Goal: Transaction & Acquisition: Purchase product/service

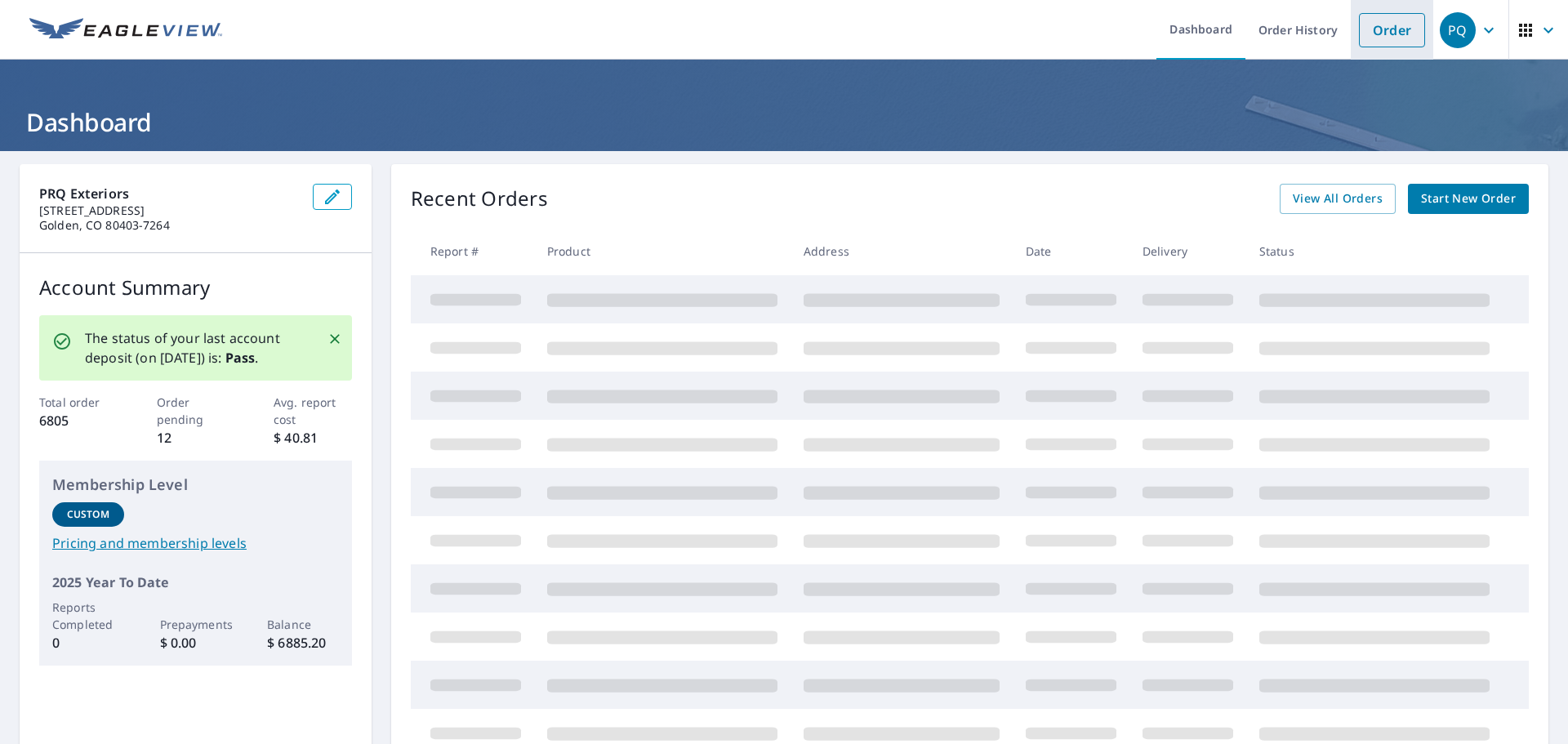
click at [1377, 30] on link "Order" at bounding box center [1392, 30] width 66 height 34
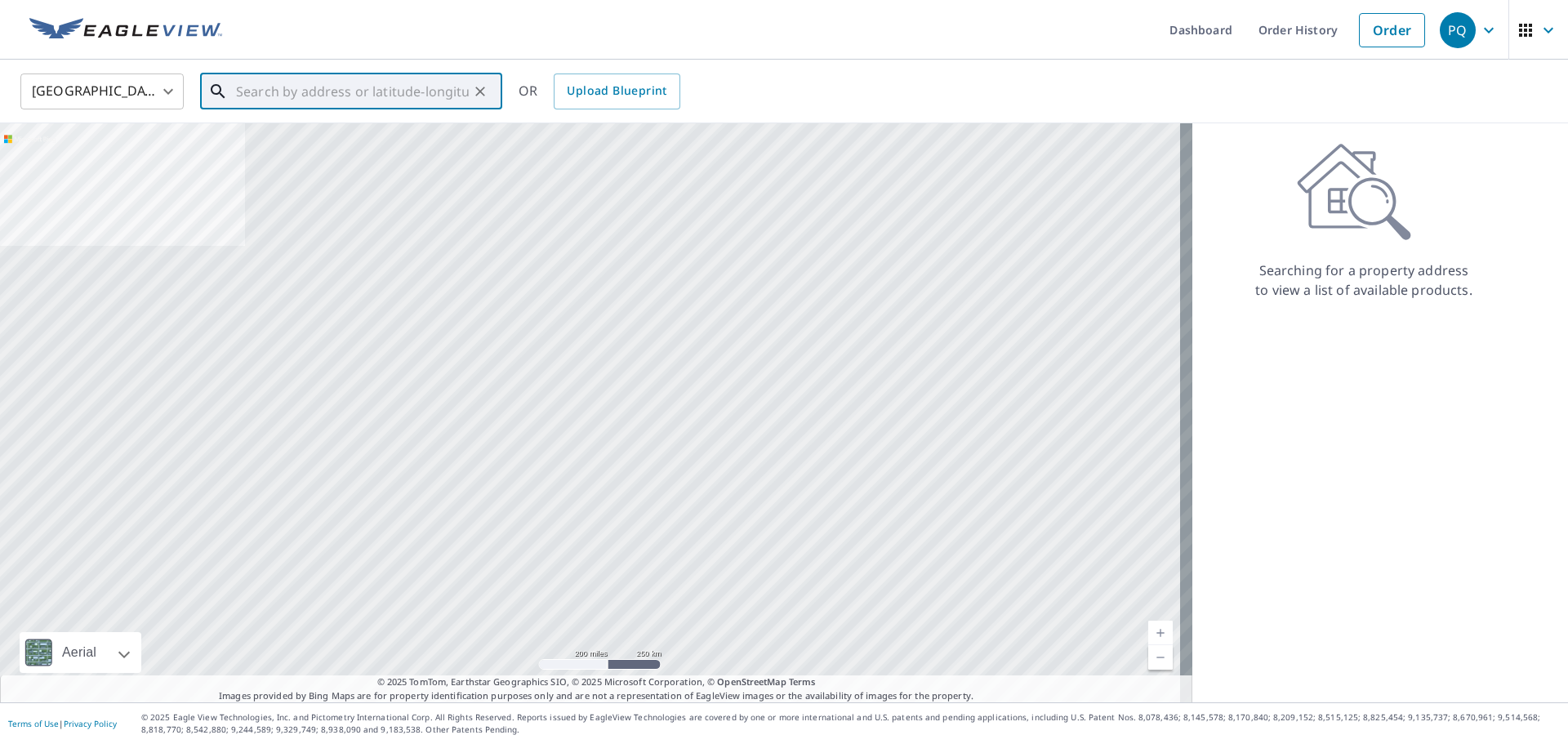
click at [264, 87] on input "text" at bounding box center [352, 91] width 233 height 46
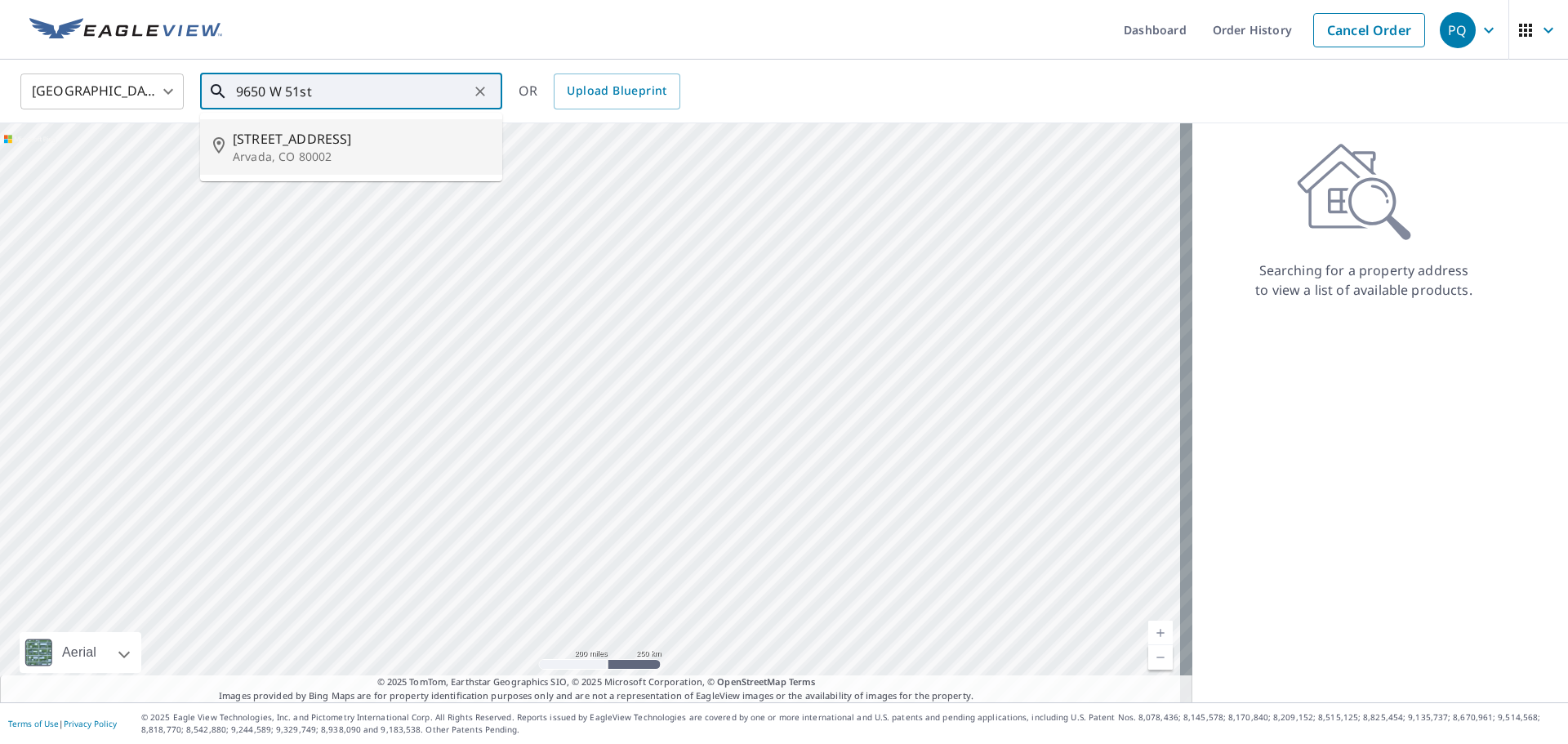
click at [308, 144] on span "[STREET_ADDRESS]" at bounding box center [361, 139] width 256 height 20
type input "[STREET_ADDRESS]"
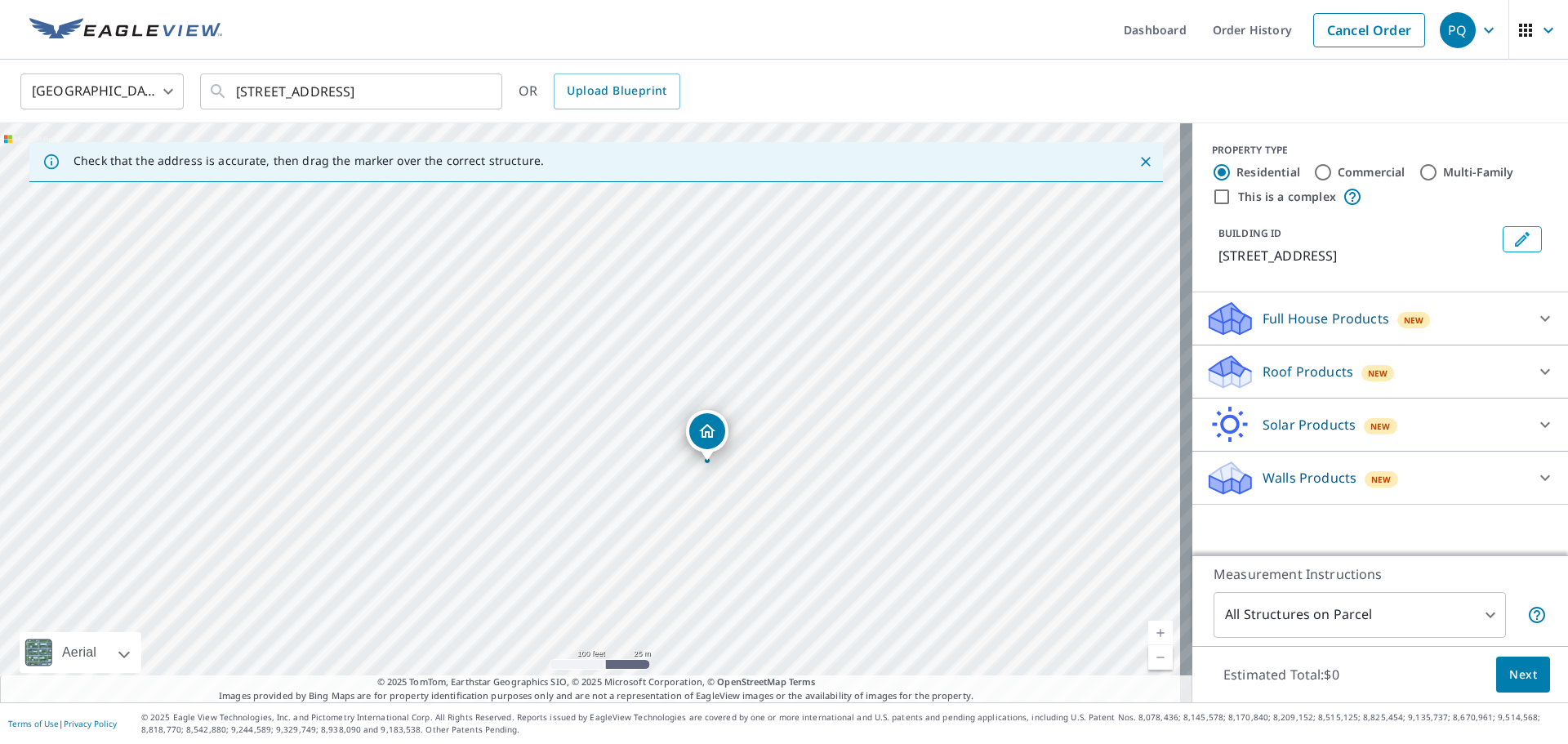
drag, startPoint x: 558, startPoint y: 428, endPoint x: 770, endPoint y: 486, distance: 219.8
click at [770, 486] on div "[STREET_ADDRESS]" at bounding box center [596, 413] width 1192 height 579
click at [1313, 176] on input "Commercial" at bounding box center [1323, 173] width 20 height 20
radio input "true"
type input "4"
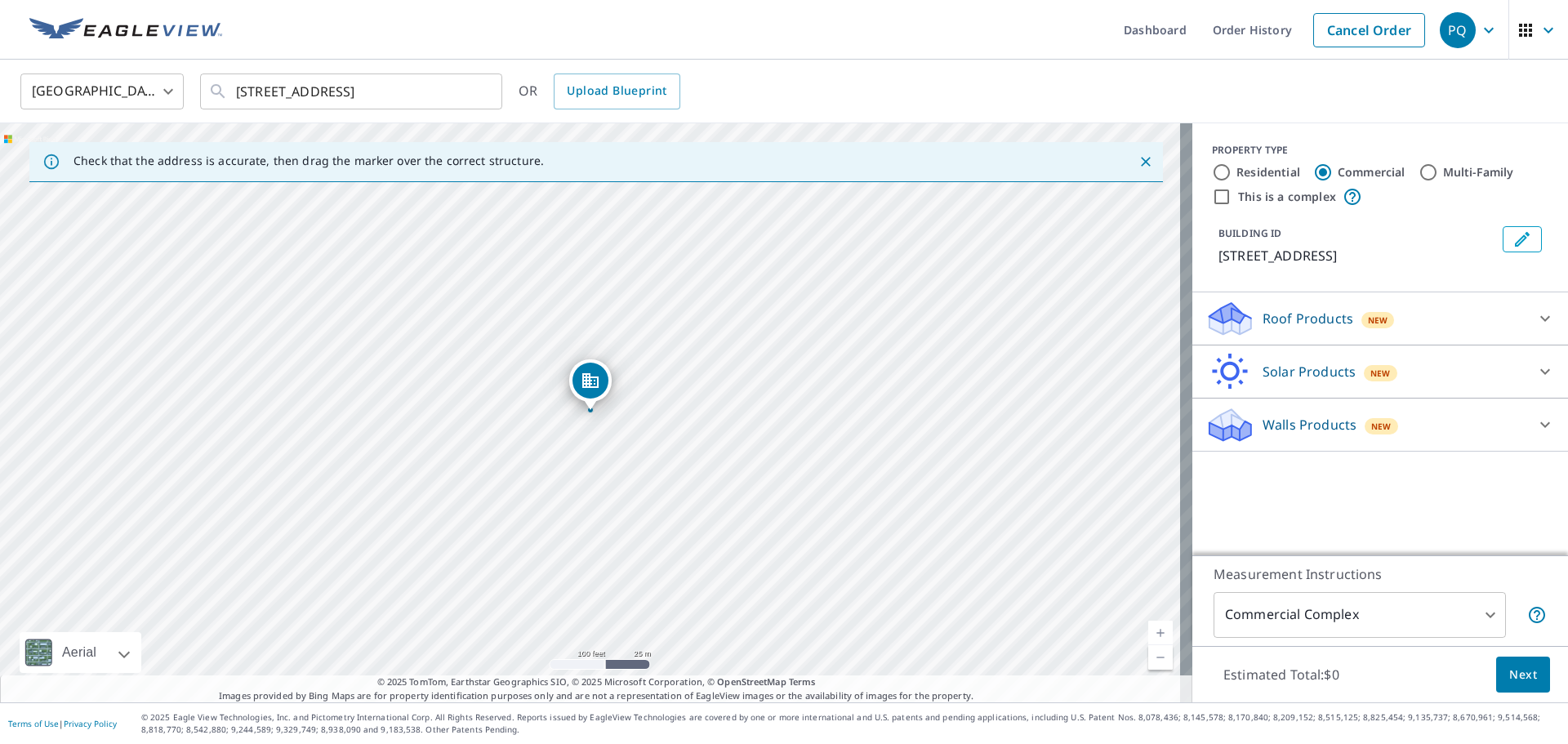
click at [1212, 196] on input "This is a complex" at bounding box center [1222, 197] width 20 height 20
checkbox input "true"
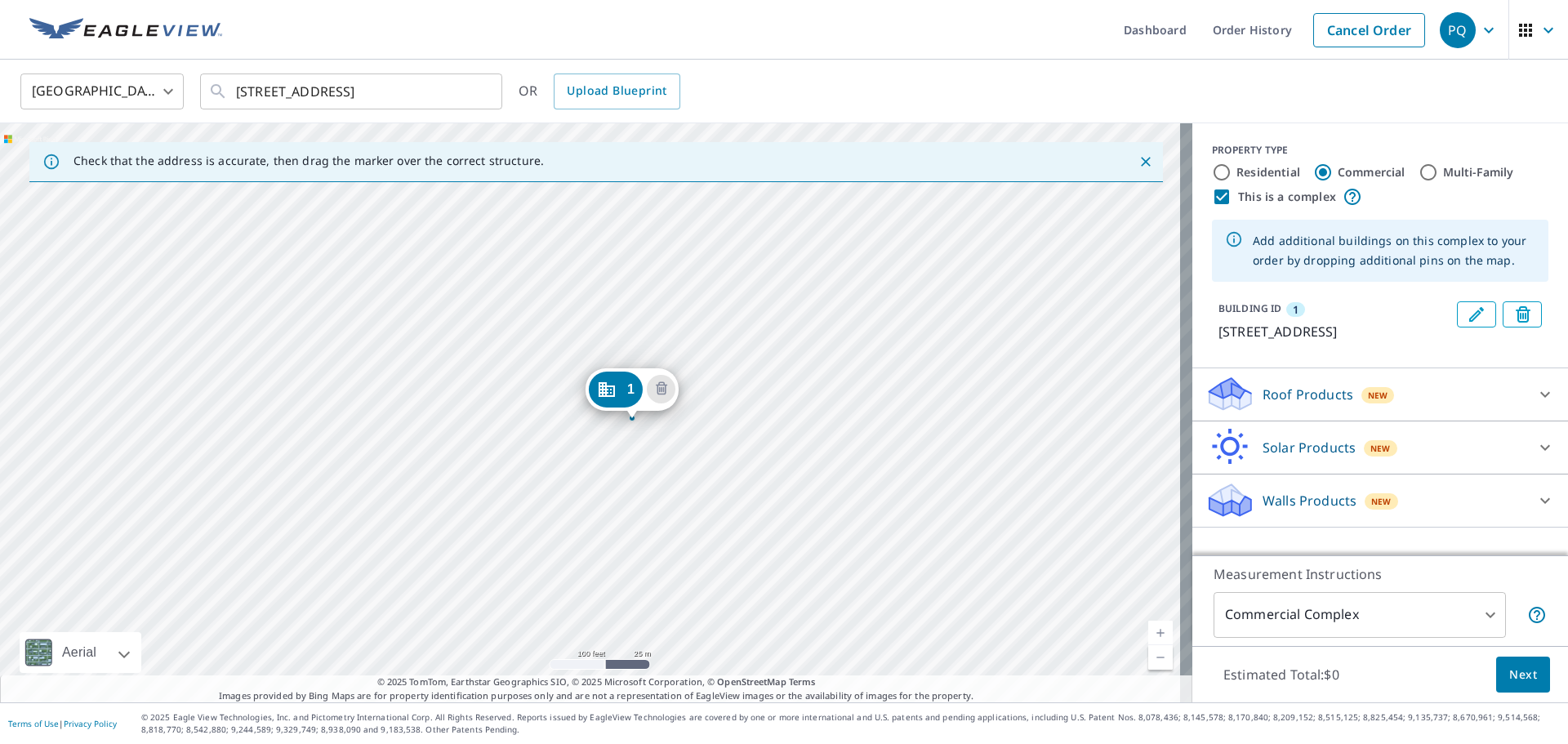
drag, startPoint x: 589, startPoint y: 386, endPoint x: 629, endPoint y: 397, distance: 41.5
click at [570, 321] on div "[STREET_ADDRESS]" at bounding box center [596, 413] width 1192 height 579
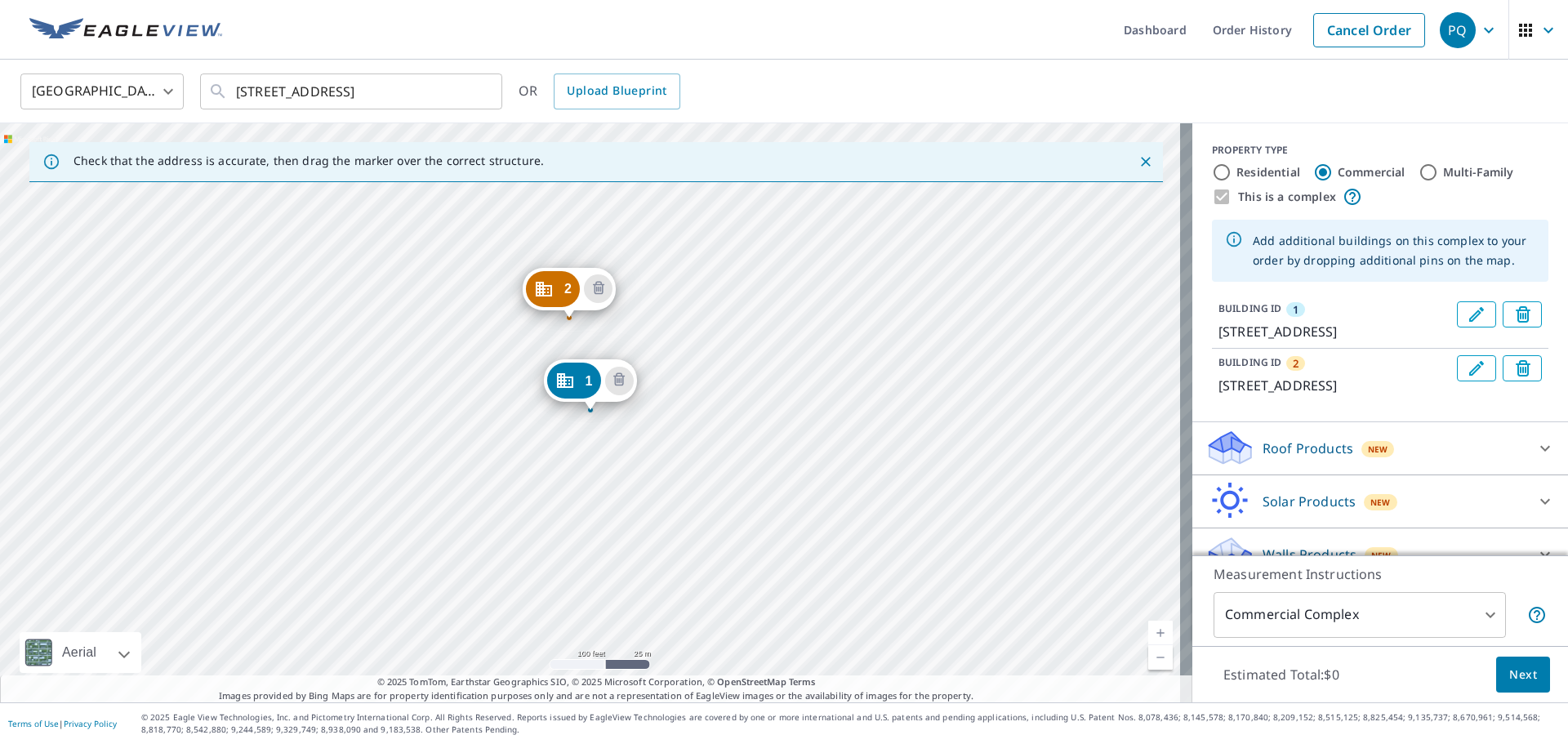
click at [407, 316] on div "2 [STREET_ADDRESS] 1 [STREET_ADDRESS]" at bounding box center [596, 413] width 1192 height 579
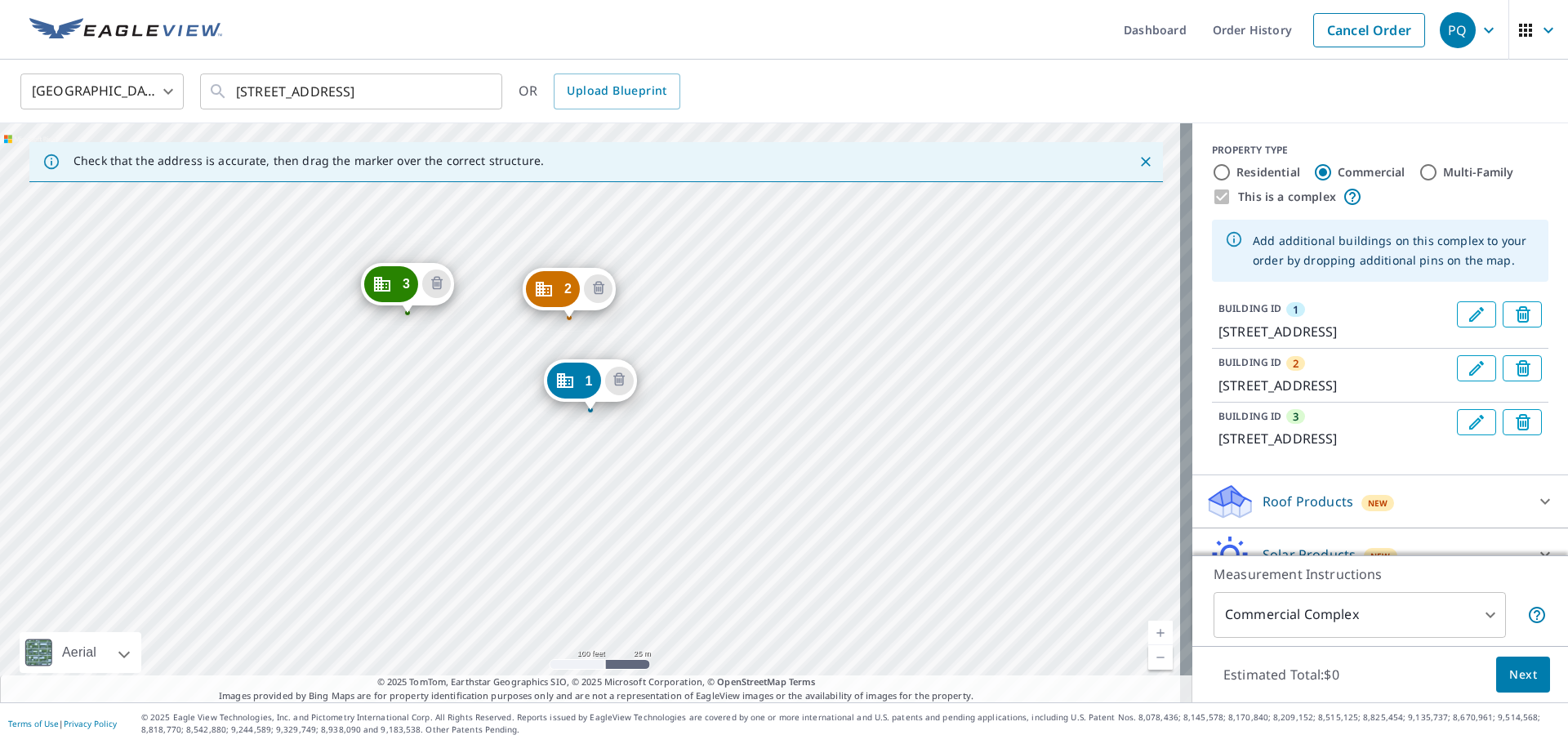
click at [318, 330] on div "2 [STREET_ADDRESS] 3 [STREET_ADDRESS] 1 [STREET_ADDRESS]" at bounding box center [596, 413] width 1192 height 579
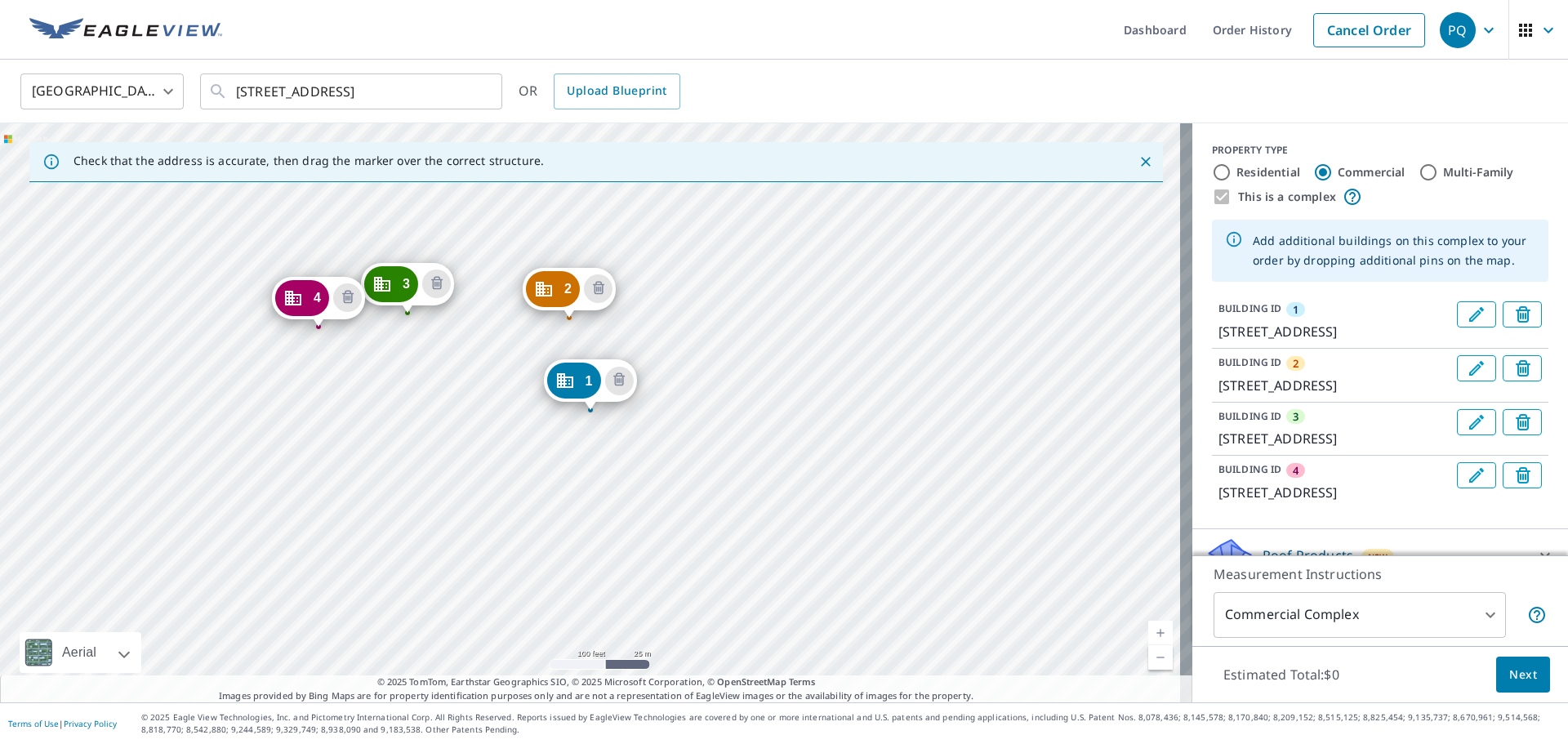
click at [143, 337] on div "2 [STREET_ADDRESS] 3 [STREET_ADDRESS] 4 [STREET_ADDRESS] 1 [STREET_ADDRESS]" at bounding box center [596, 413] width 1192 height 579
click at [150, 332] on div "2 [STREET_ADDRESS] 3 [STREET_ADDRESS] 4 [STREET_ADDRESS] 1 [STREET_ADDRESS]" at bounding box center [596, 413] width 1192 height 579
click at [148, 336] on div "2 [STREET_ADDRESS] 3 [STREET_ADDRESS] 4 [STREET_ADDRESS] 1 [STREET_ADDRESS]" at bounding box center [596, 413] width 1192 height 579
click at [153, 421] on div "2 [STREET_ADDRESS] 3 [STREET_ADDRESS] 4 9900 W [GEOGRAPHIC_DATA] 5 12640 [STREE…" at bounding box center [596, 413] width 1192 height 579
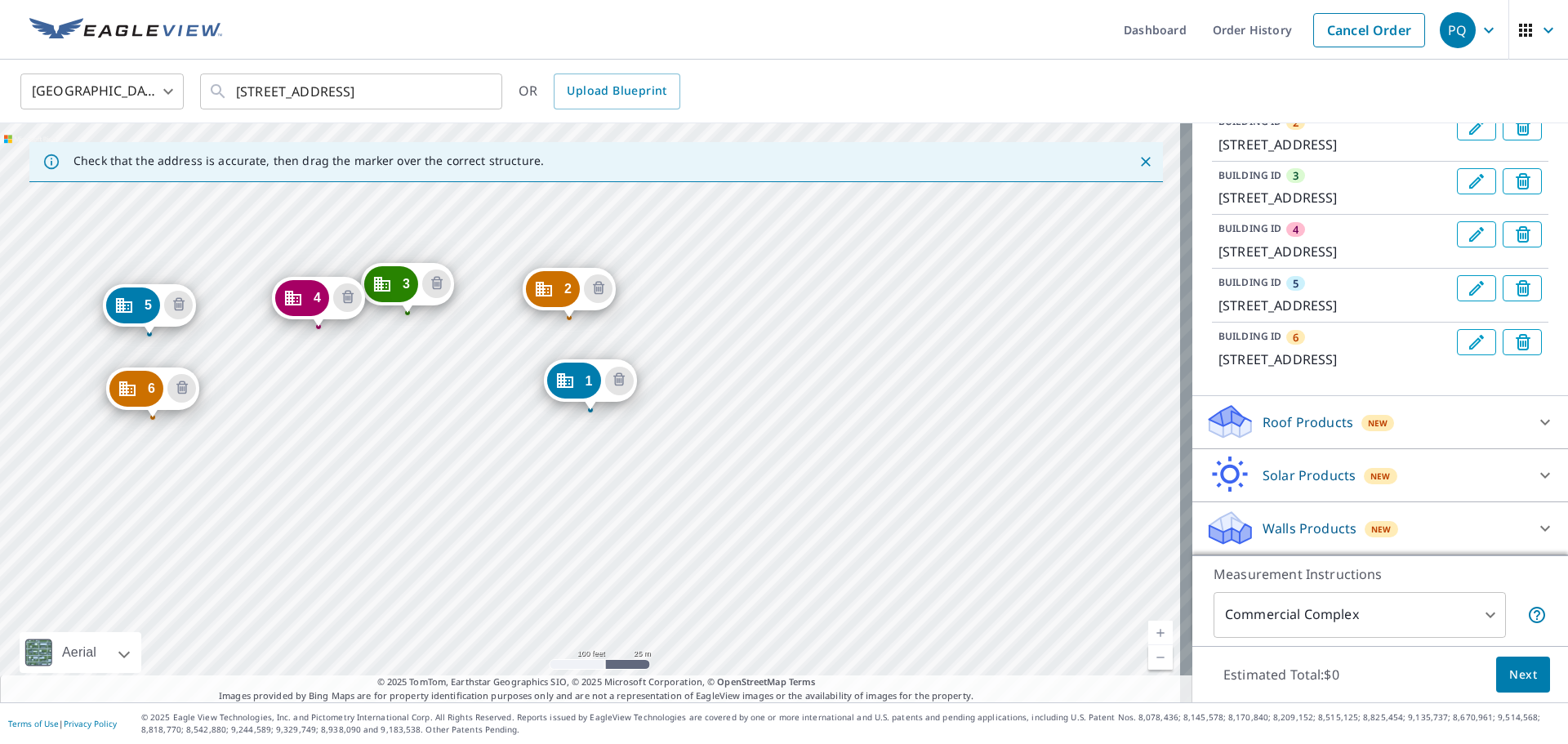
scroll to position [299, 0]
click at [1435, 427] on div "Roof Products New" at bounding box center [1366, 422] width 320 height 38
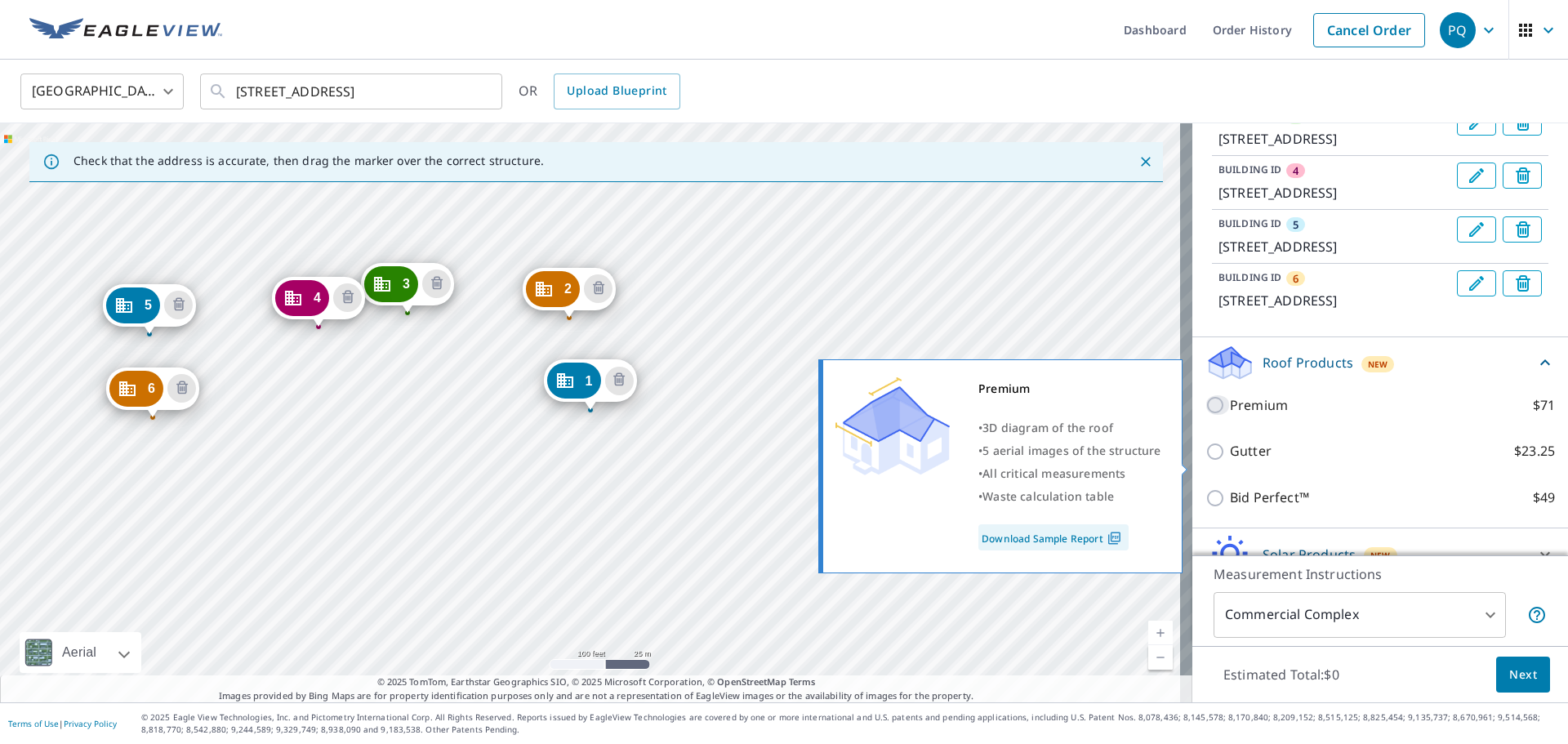
click at [1206, 415] on input "Premium $71" at bounding box center [1218, 406] width 25 height 20
checkbox input "true"
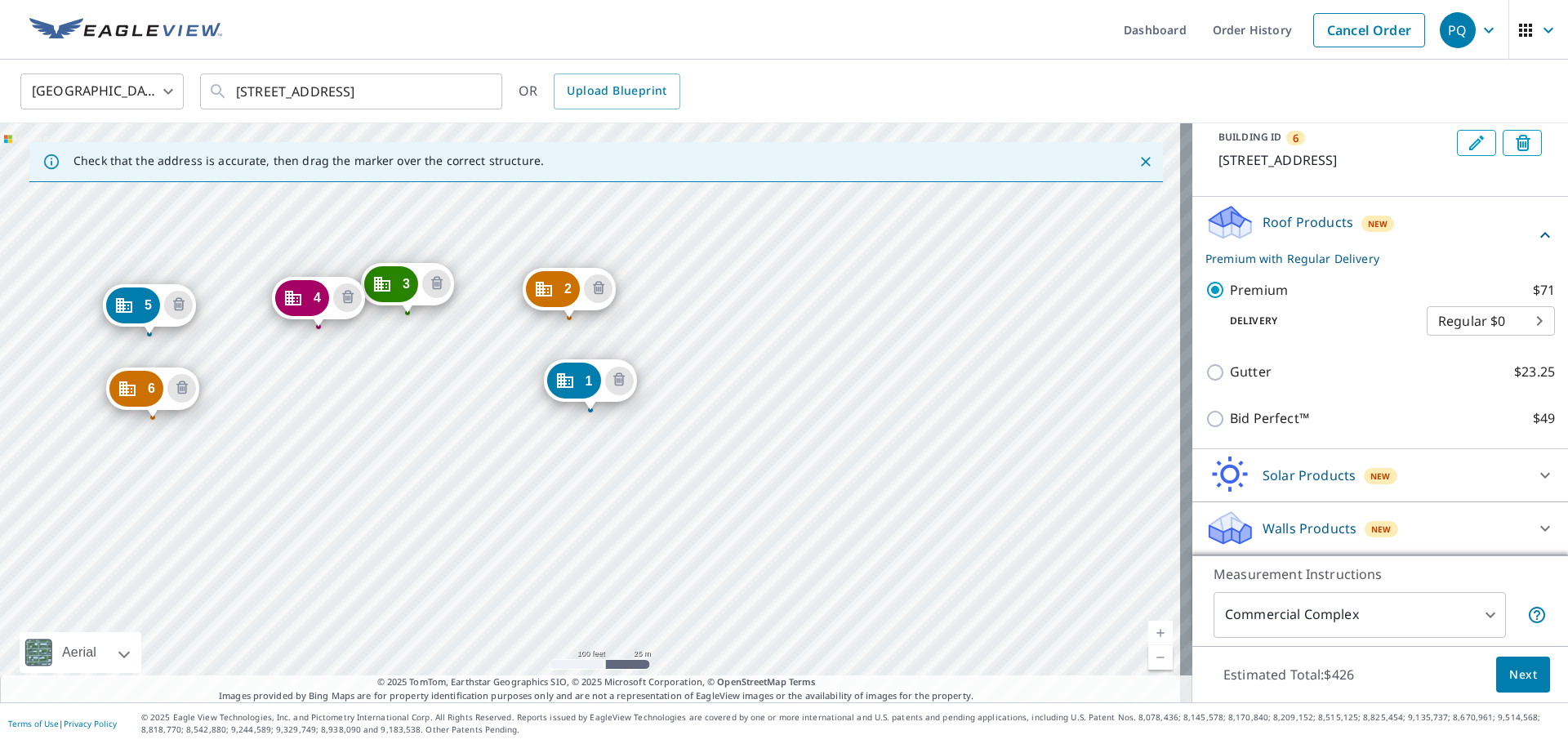
scroll to position [499, 0]
click at [1496, 677] on button "Next" at bounding box center [1522, 675] width 54 height 36
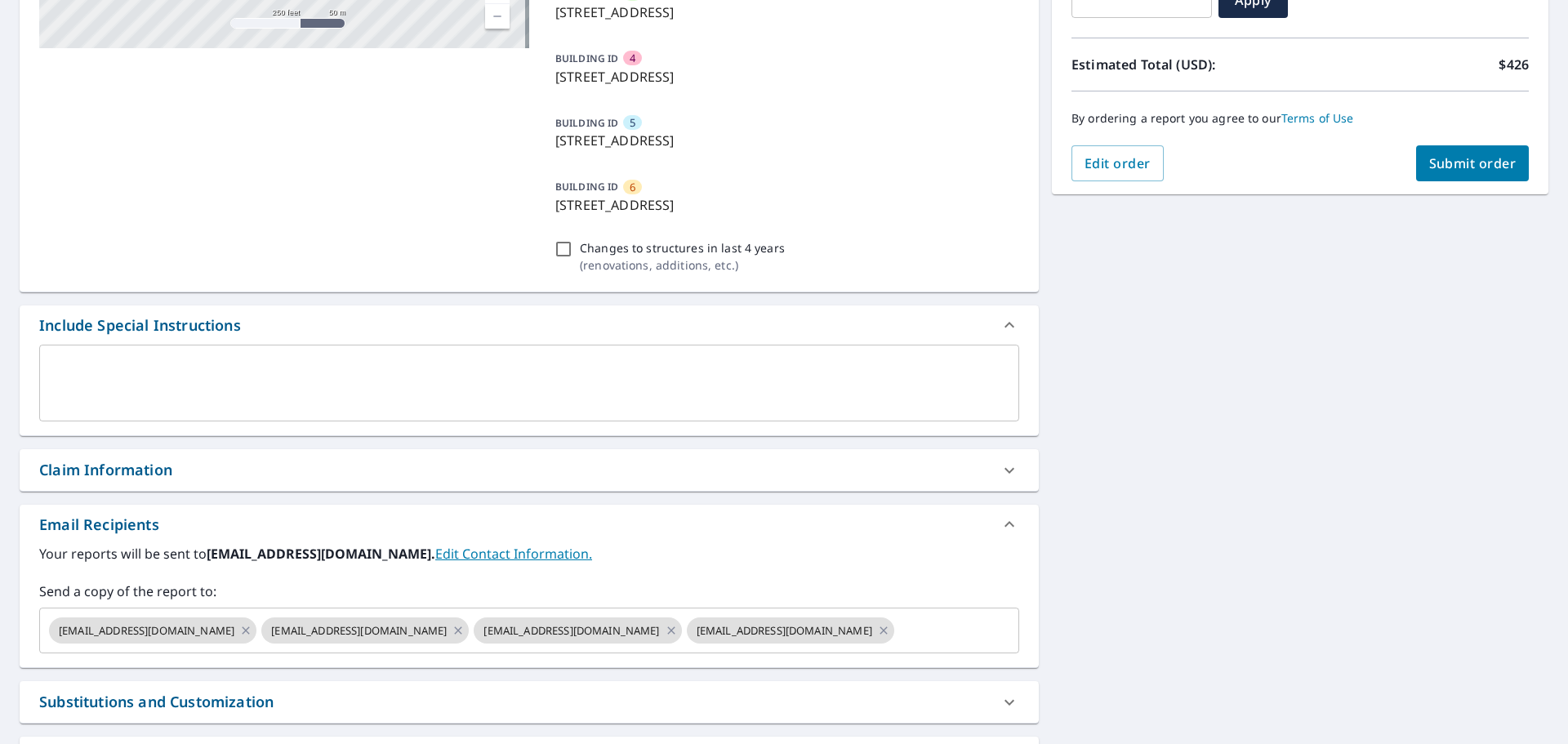
scroll to position [490, 0]
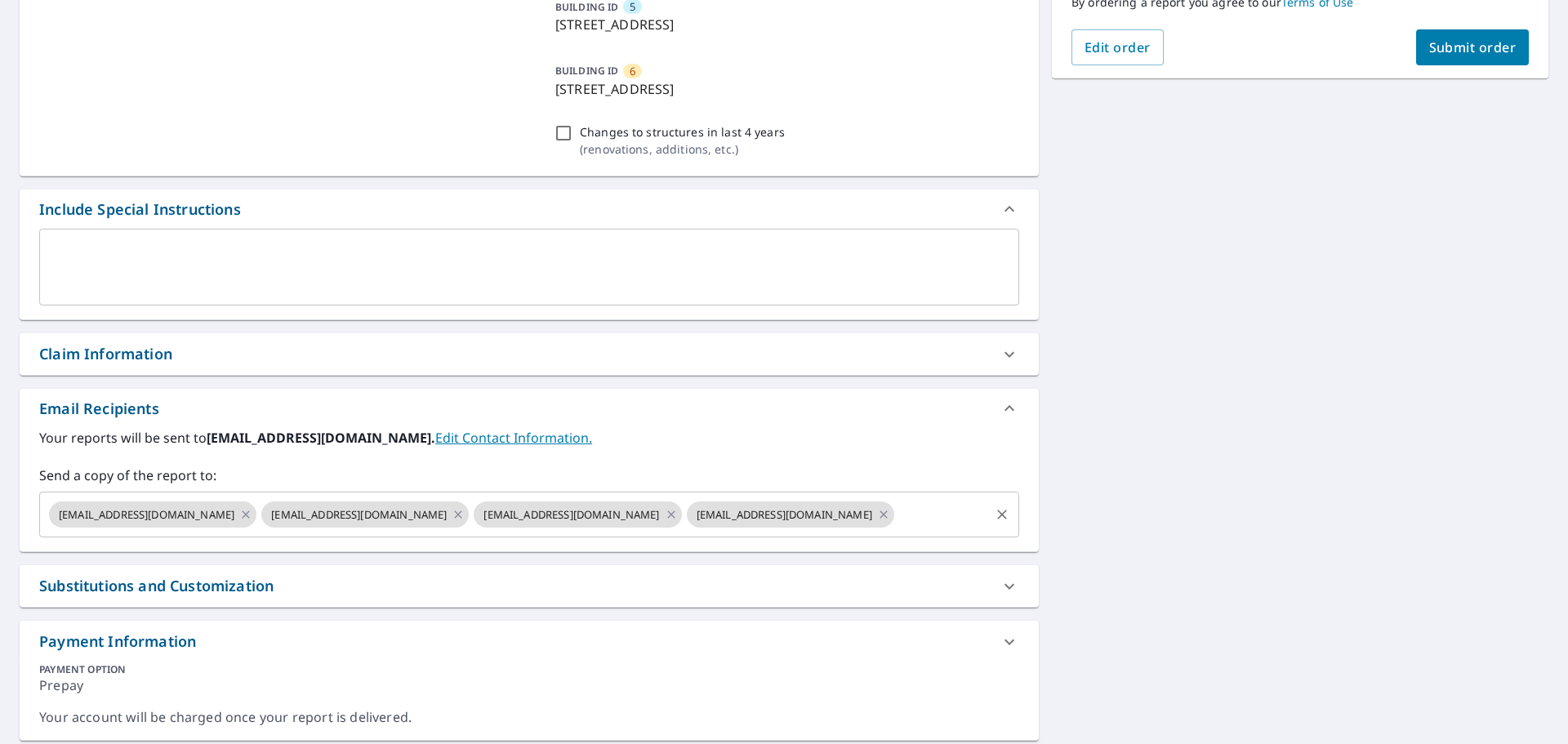
click at [994, 513] on icon "Clear" at bounding box center [1002, 515] width 17 height 17
checkbox input "true"
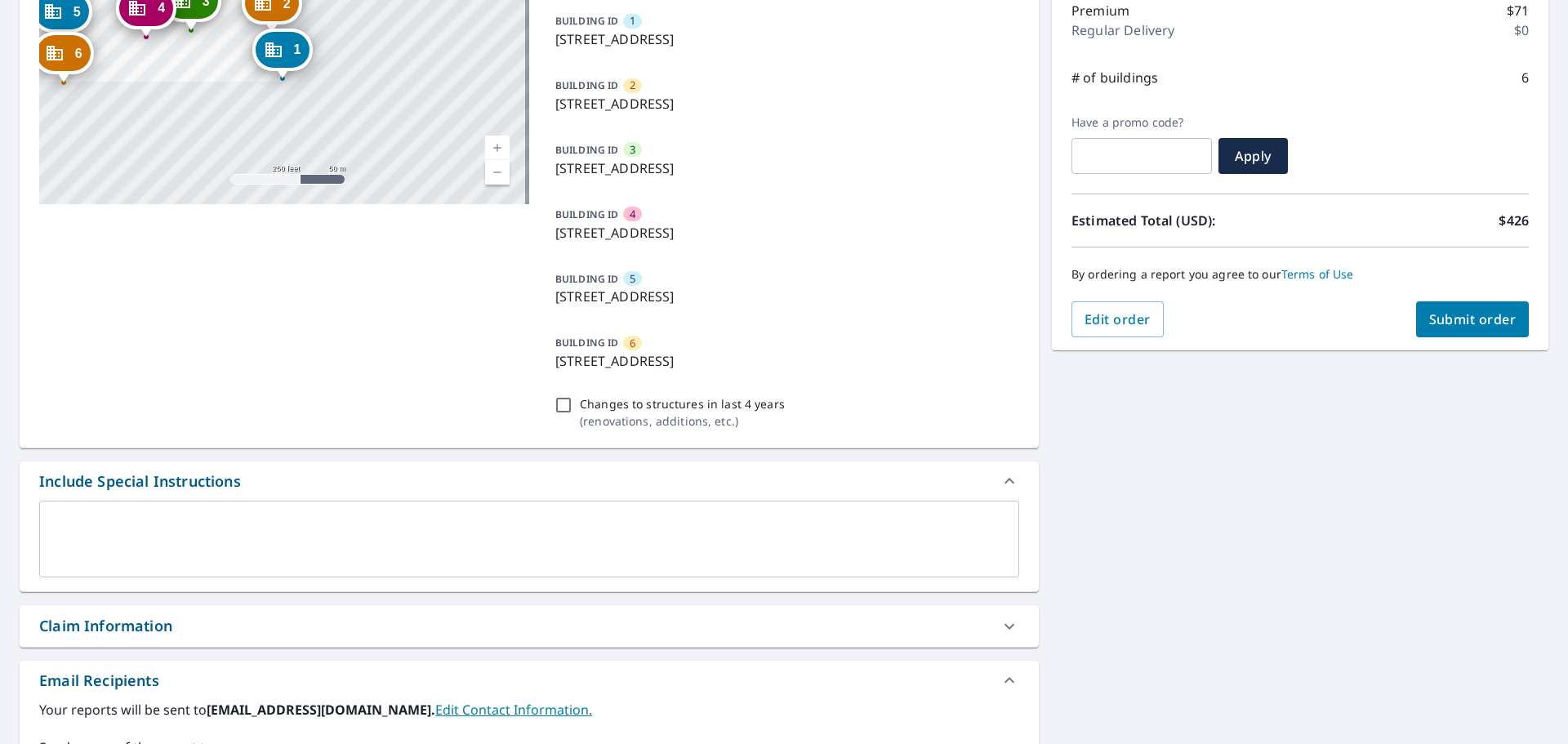
scroll to position [134, 0]
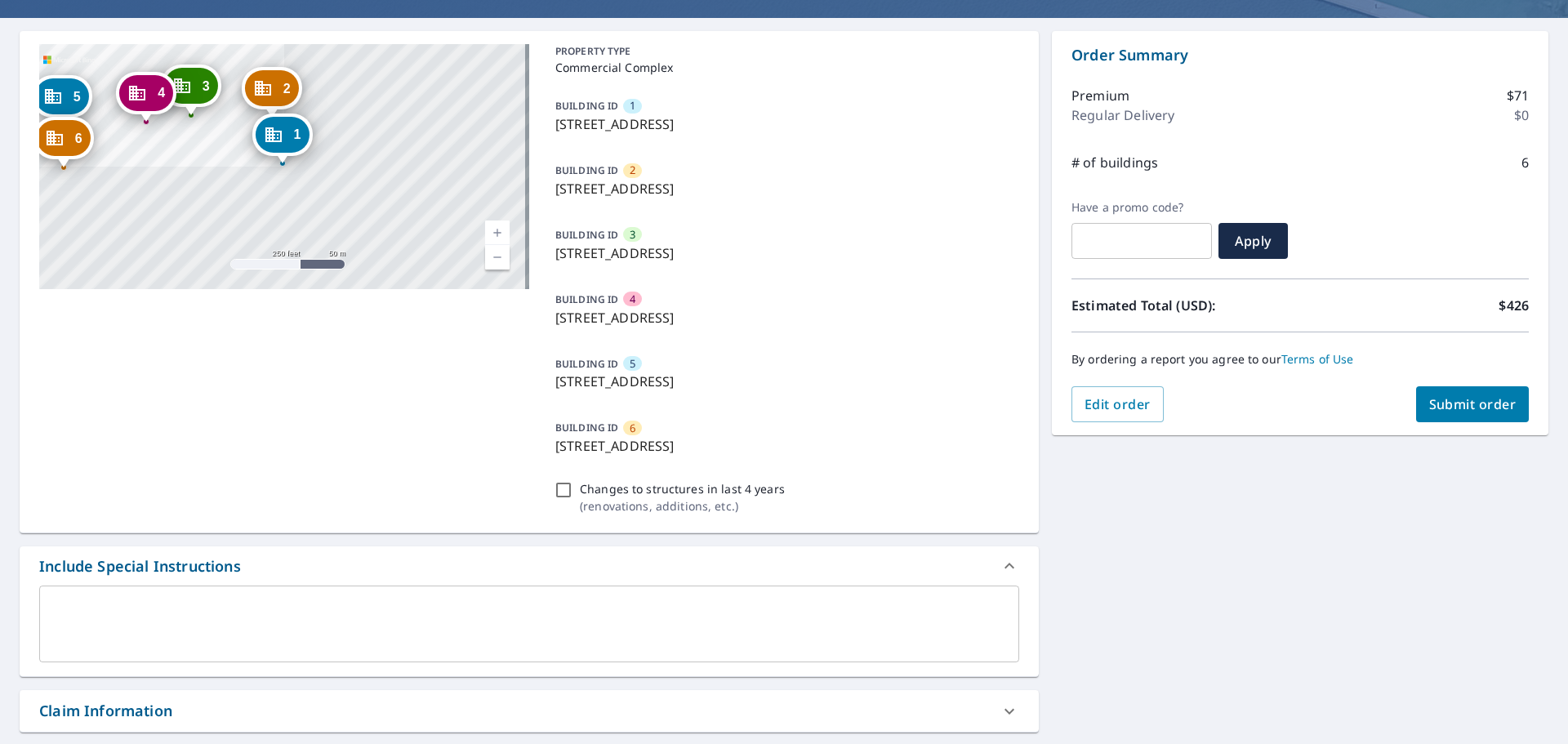
type input "[PERSON_NAME][EMAIL_ADDRESS][DOMAIN_NAME]"
click at [1455, 406] on span "Submit order" at bounding box center [1473, 405] width 87 height 18
checkbox input "true"
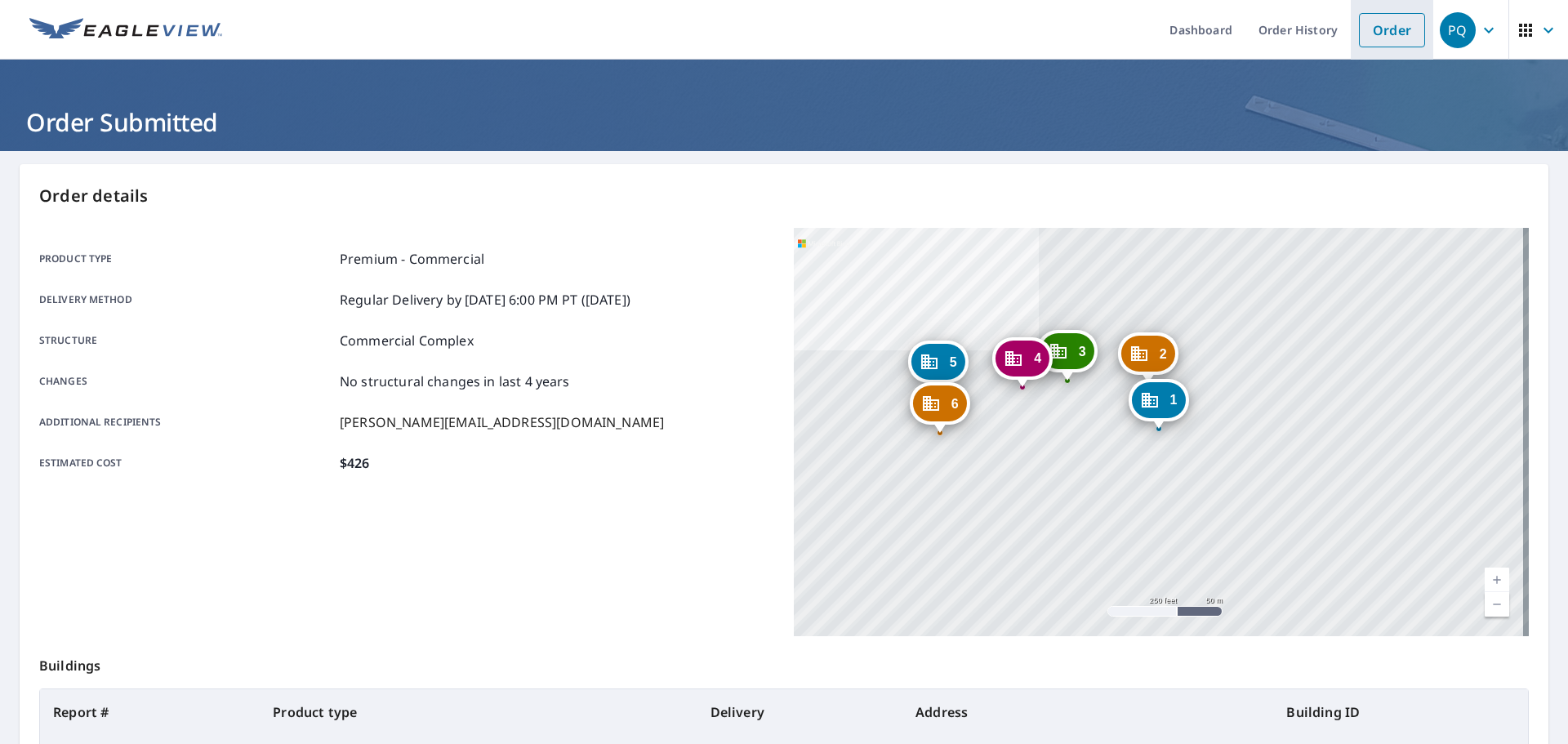
click at [1369, 34] on link "Order" at bounding box center [1392, 30] width 66 height 34
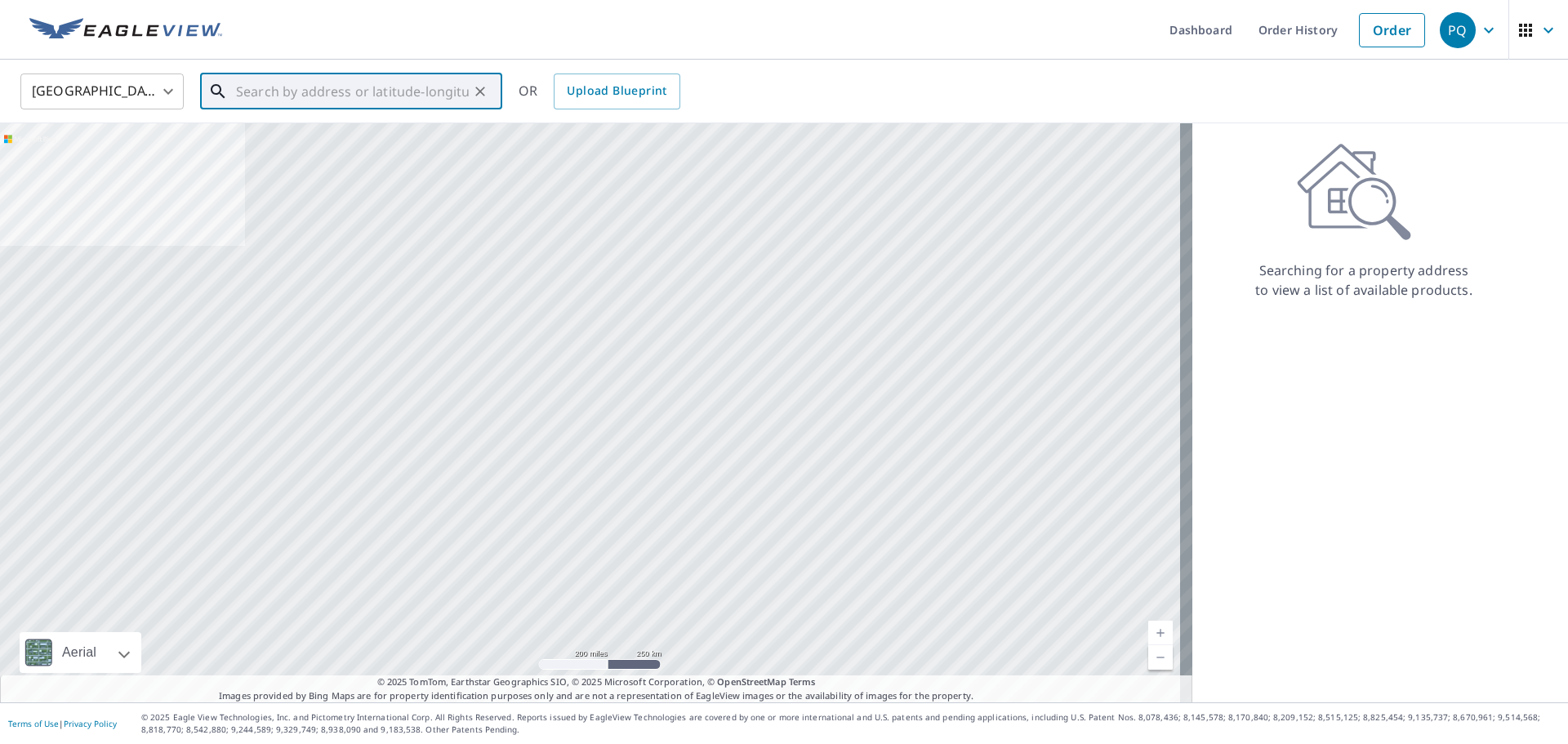
click at [301, 94] on input "text" at bounding box center [352, 91] width 233 height 46
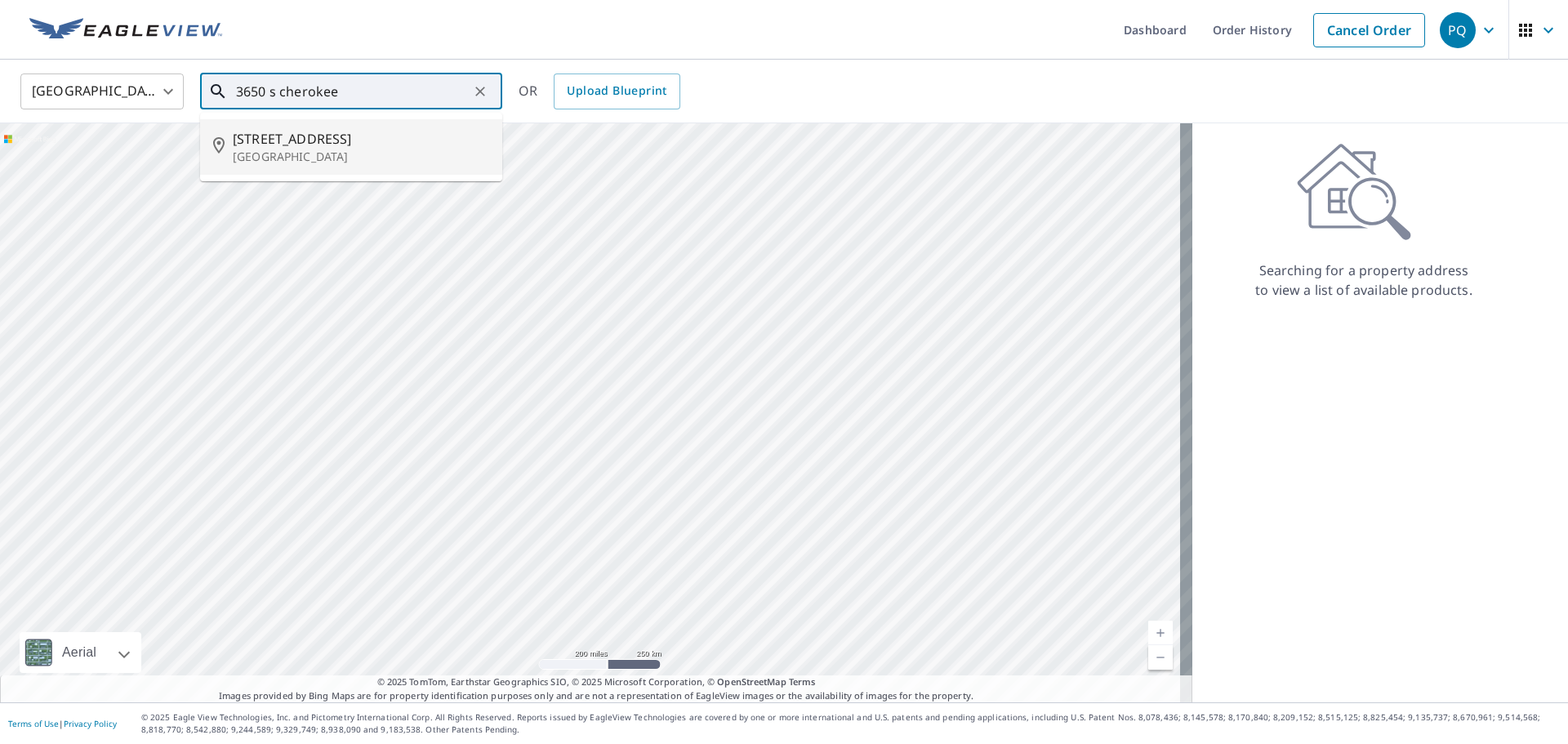
click at [315, 143] on span "[STREET_ADDRESS]" at bounding box center [361, 139] width 256 height 20
type input "[STREET_ADDRESS]"
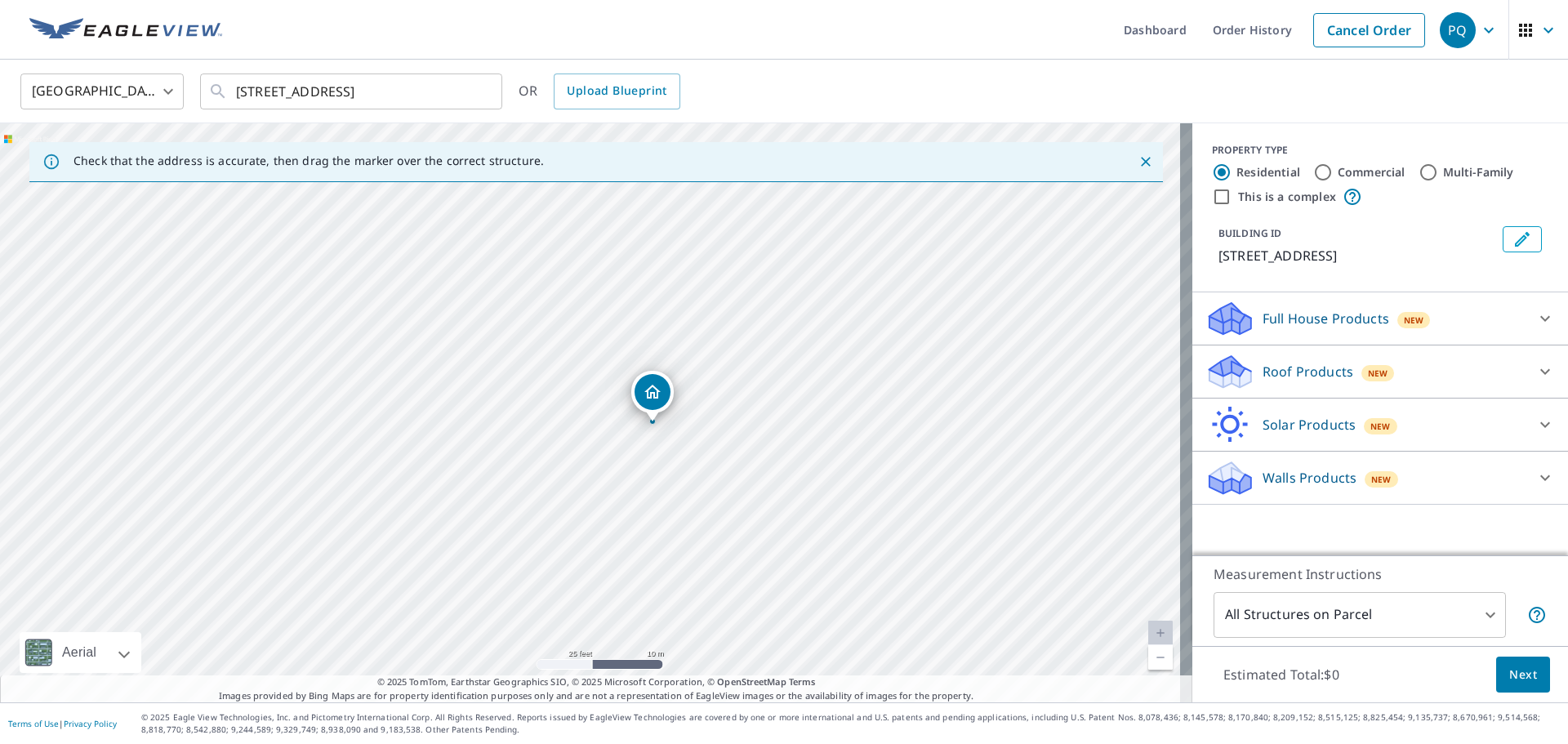
drag, startPoint x: 542, startPoint y: 435, endPoint x: 654, endPoint y: 423, distance: 112.6
click at [711, 443] on div "[STREET_ADDRESS]" at bounding box center [596, 413] width 1192 height 579
drag, startPoint x: 653, startPoint y: 409, endPoint x: 672, endPoint y: 411, distance: 19.1
click at [1313, 169] on input "Commercial" at bounding box center [1323, 173] width 20 height 20
radio input "true"
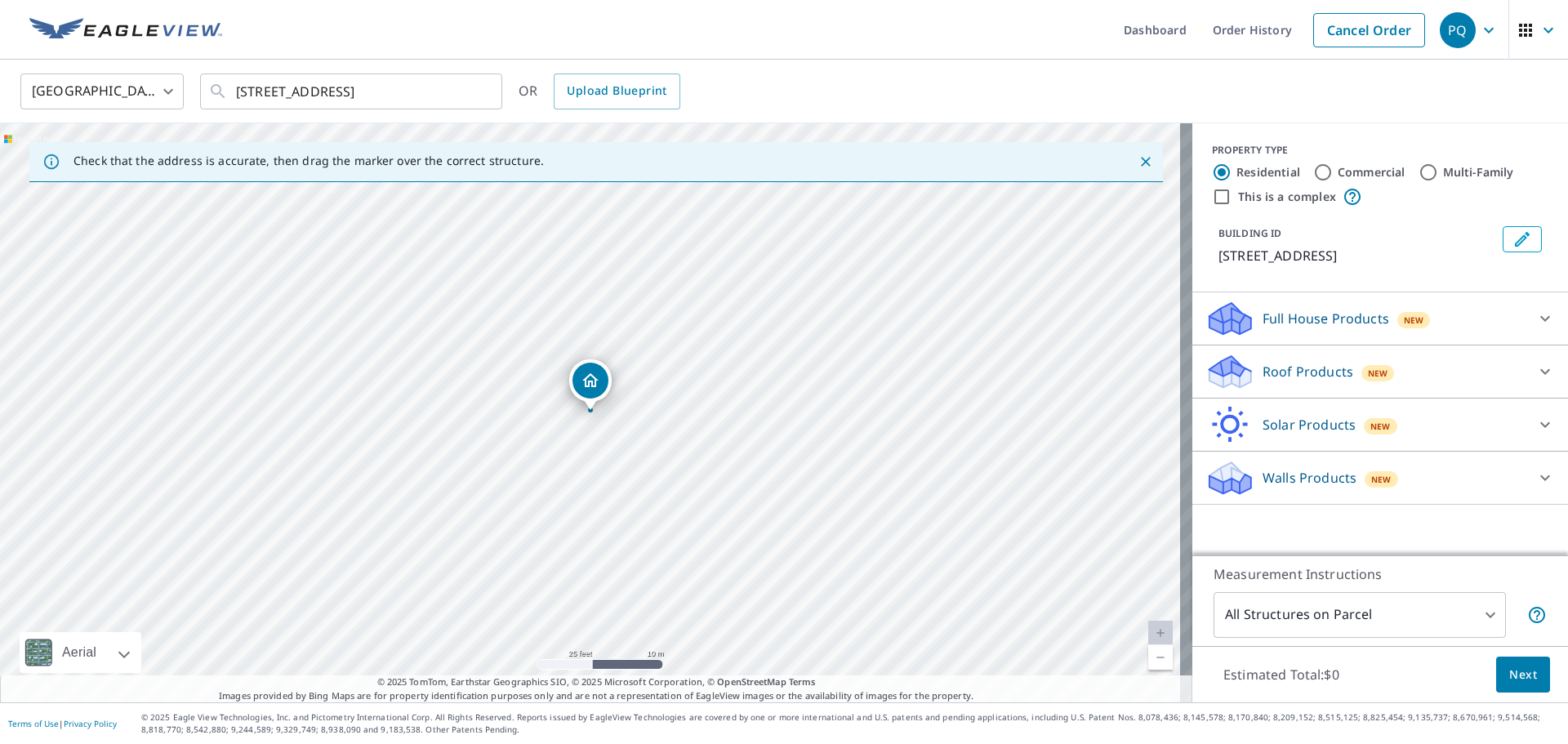
type input "4"
click at [1279, 319] on p "Roof Products" at bounding box center [1308, 319] width 90 height 20
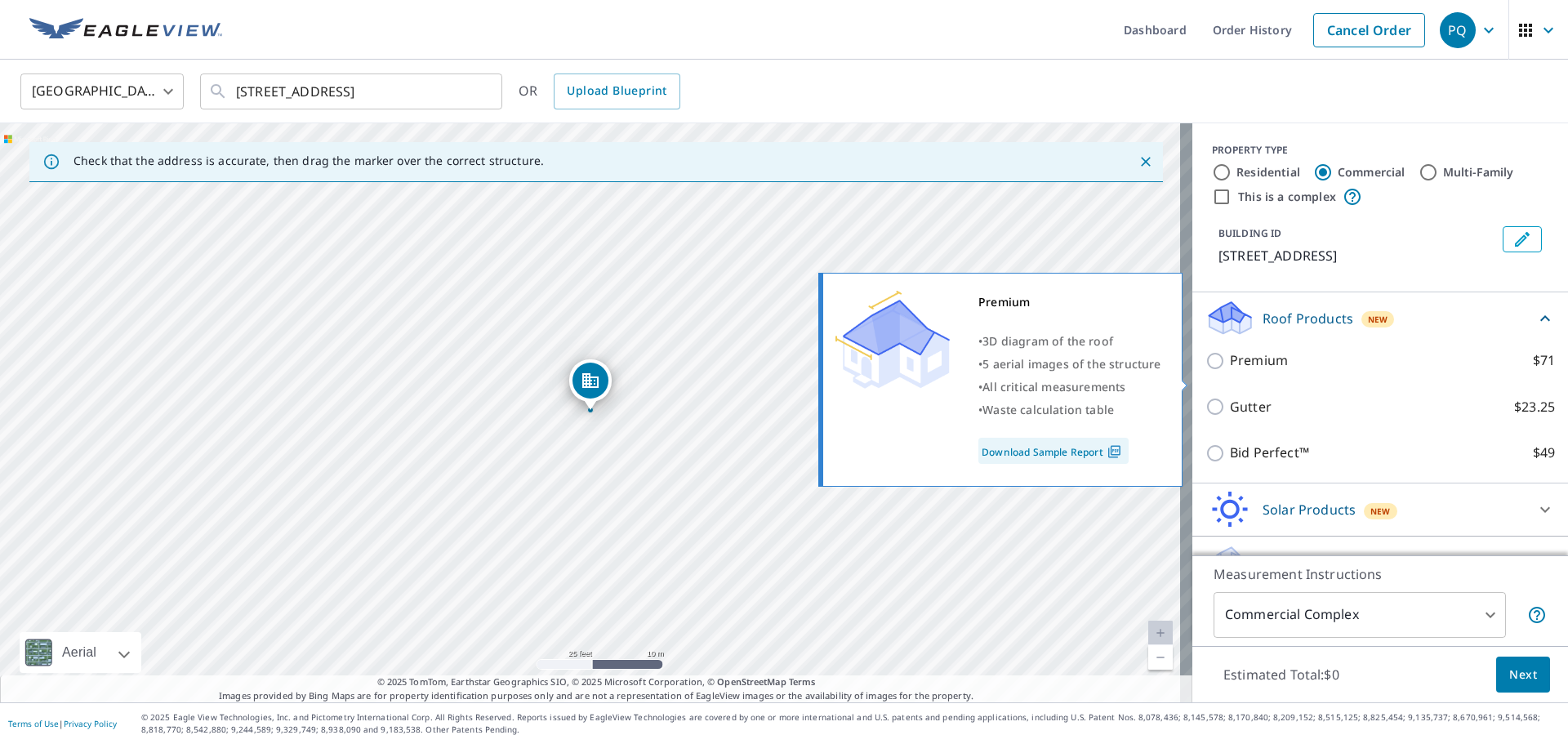
click at [1250, 371] on p "Premium" at bounding box center [1259, 361] width 58 height 21
click at [1230, 371] on input "Premium $71" at bounding box center [1218, 362] width 25 height 20
checkbox input "true"
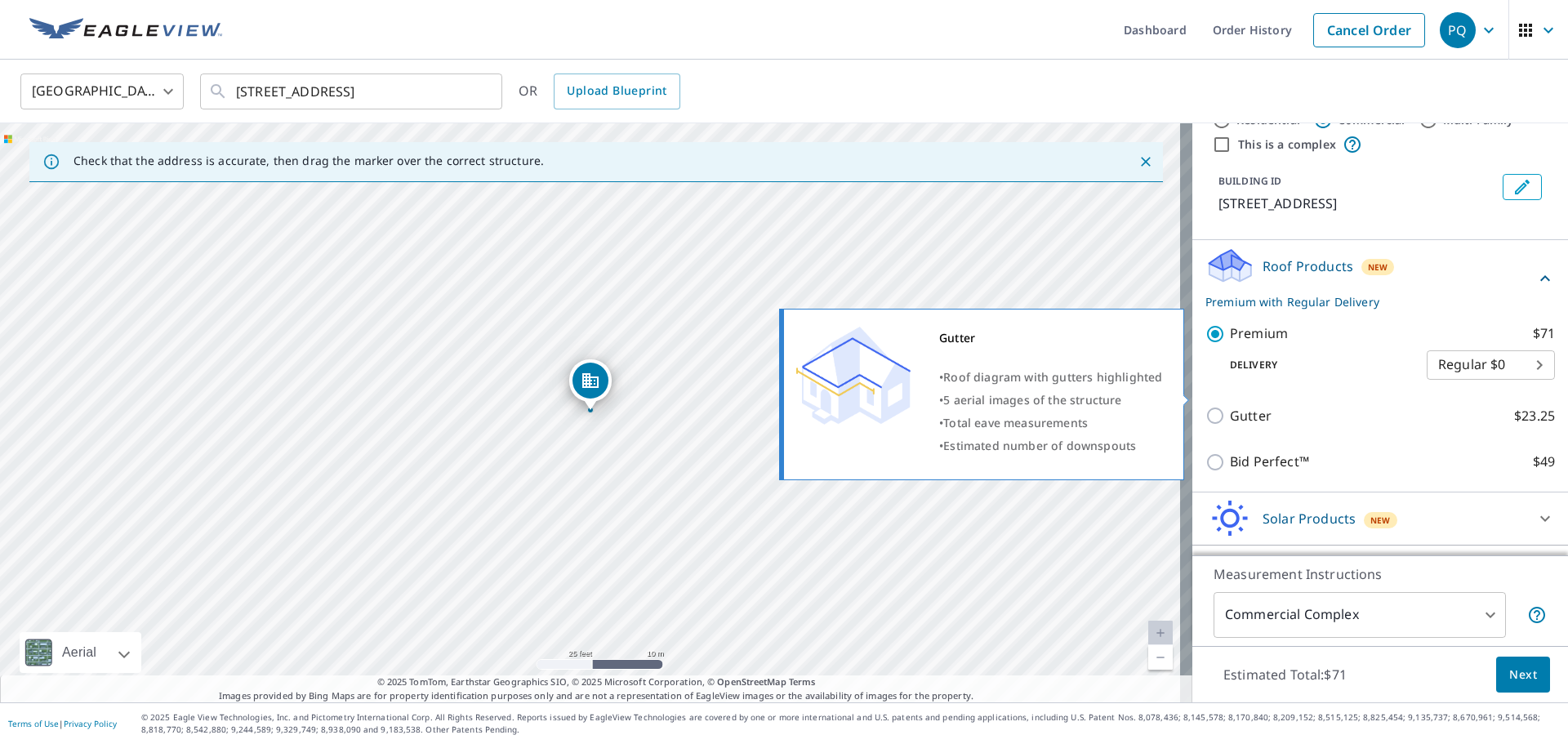
scroll to position [115, 0]
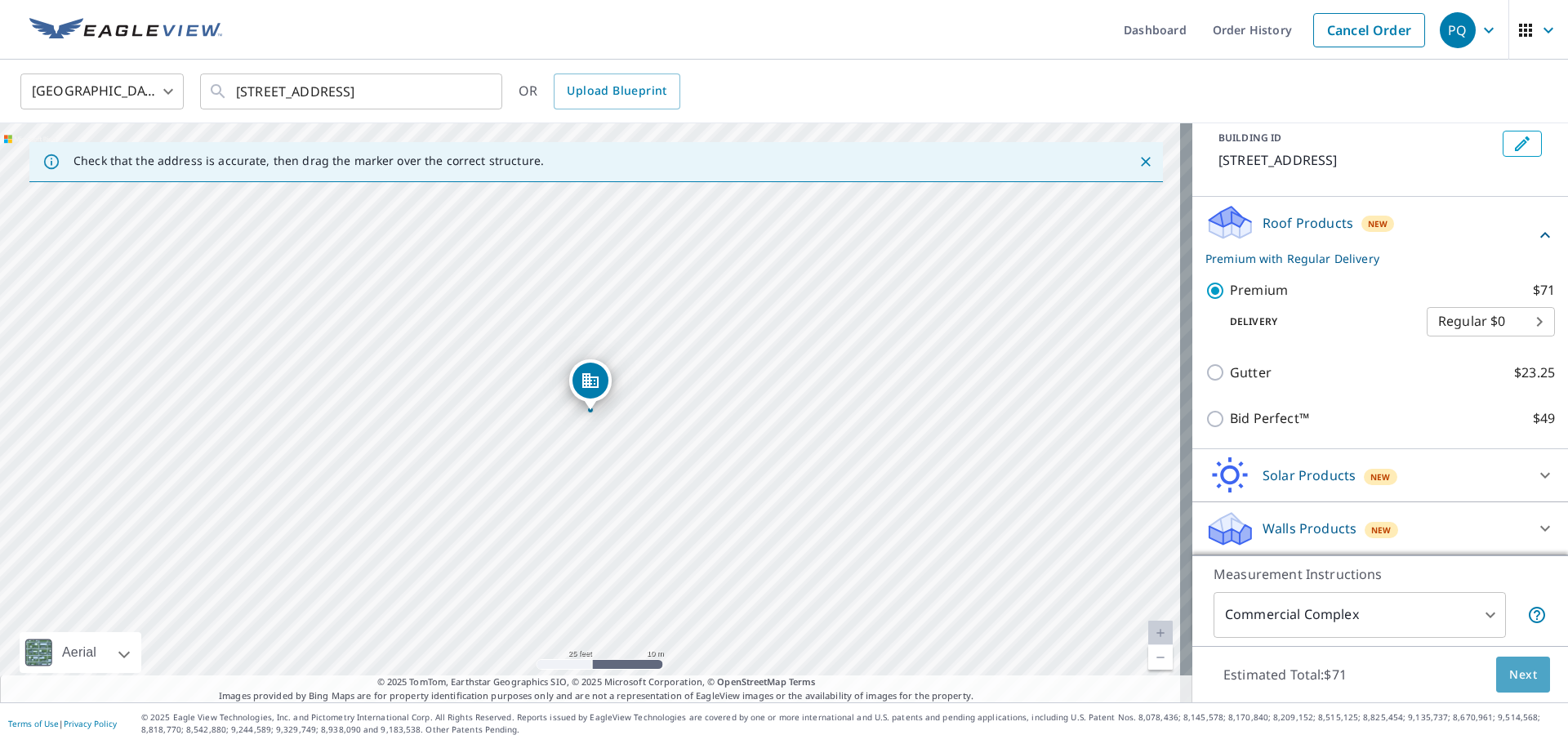
click at [1496, 678] on button "Next" at bounding box center [1522, 675] width 54 height 36
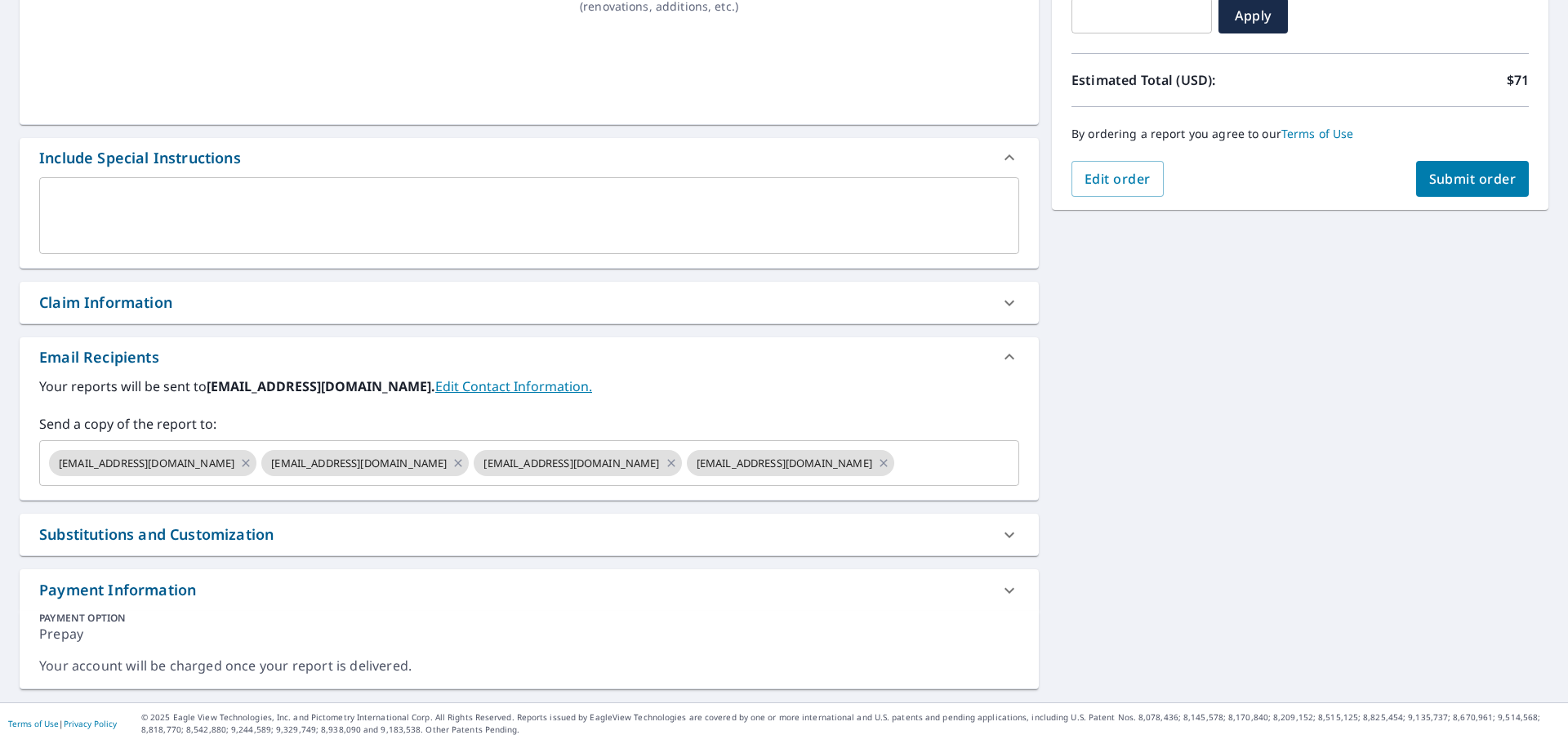
scroll to position [311, 0]
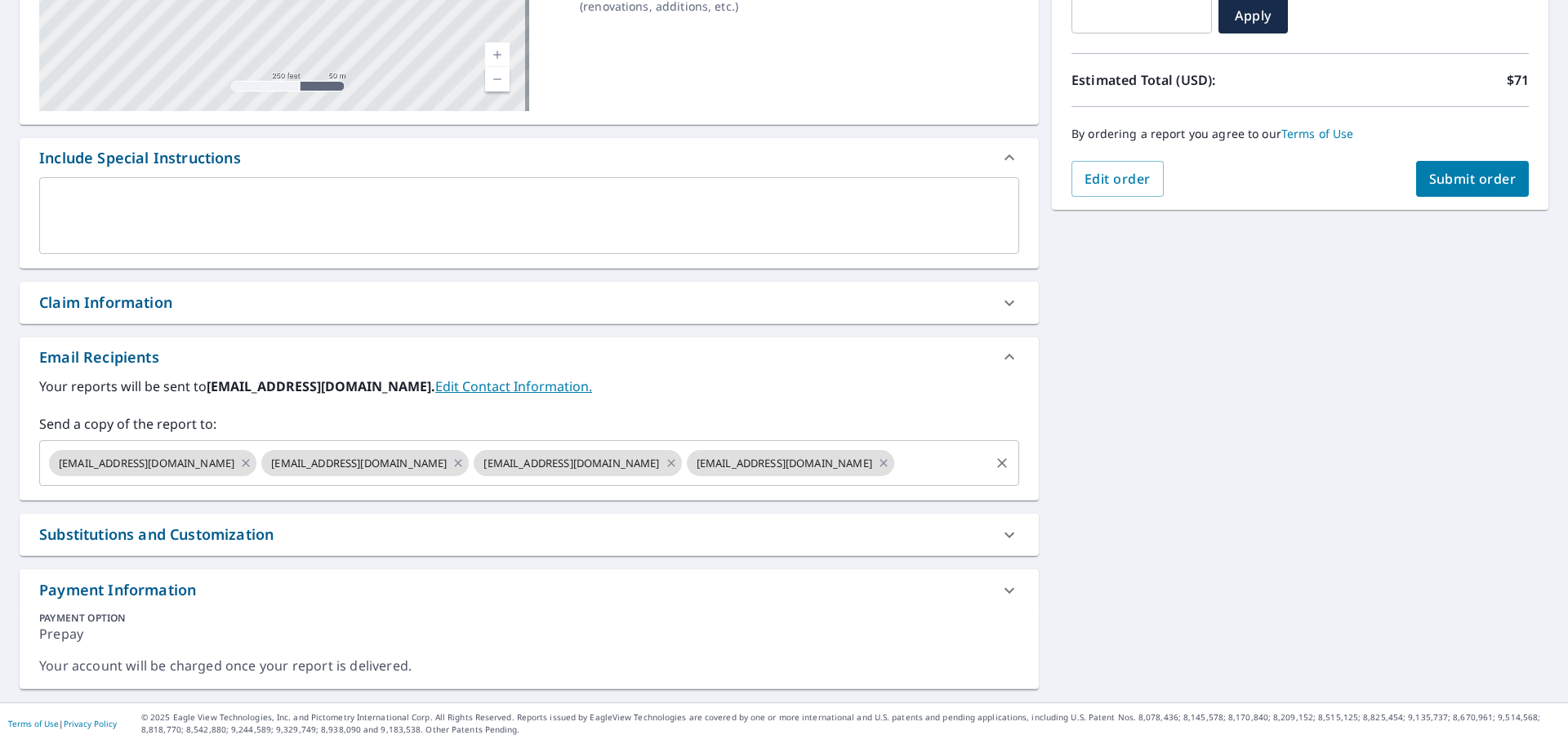
click at [994, 463] on icon "Clear" at bounding box center [1002, 464] width 17 height 17
checkbox input "true"
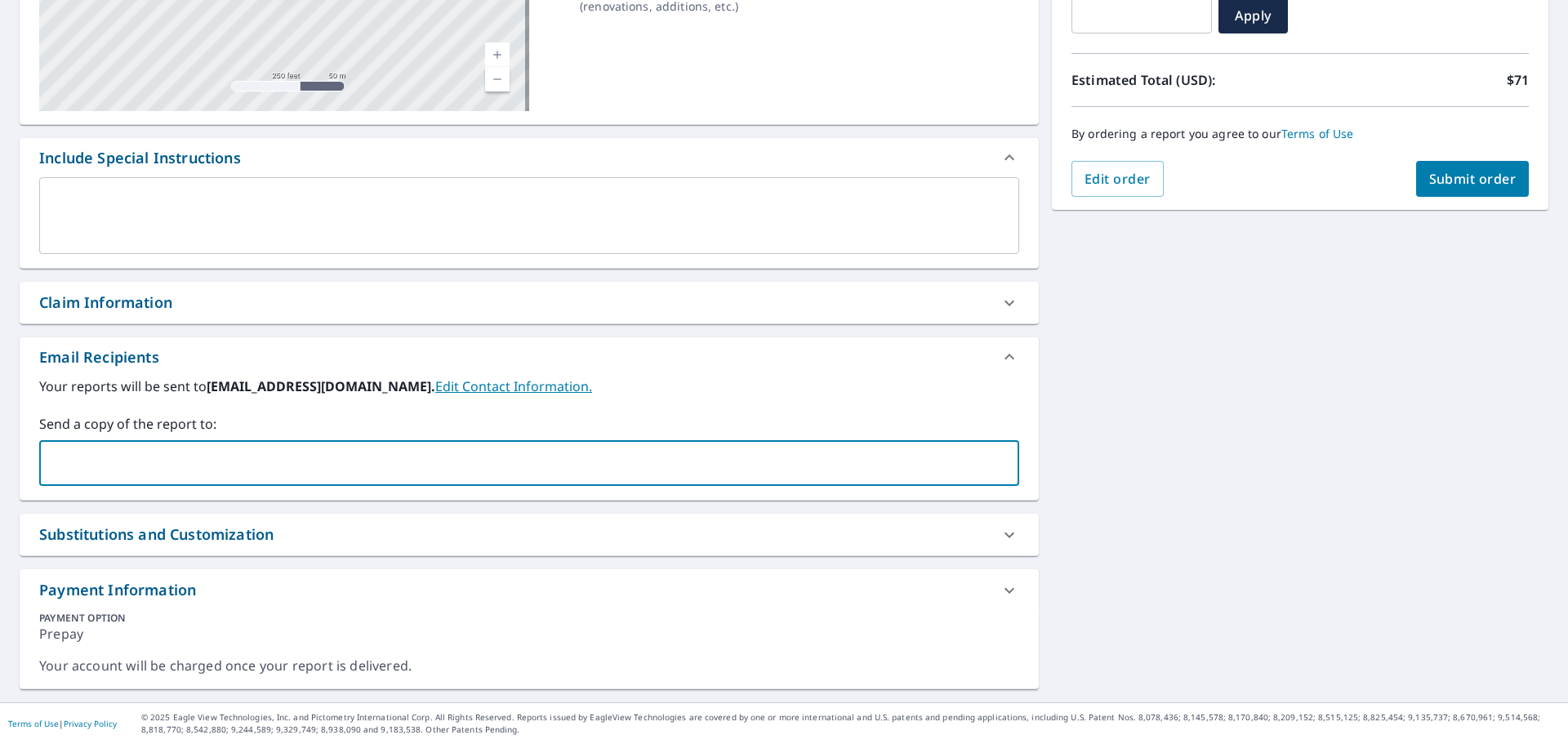
click at [621, 475] on input "text" at bounding box center [517, 463] width 941 height 31
type input "[PERSON_NAME][EMAIL_ADDRESS][DOMAIN_NAME]"
click at [1233, 413] on div "[STREET_ADDRESS][GEOGRAPHIC_DATA] A standard road map Aerial A detailed look fr…" at bounding box center [784, 271] width 1568 height 863
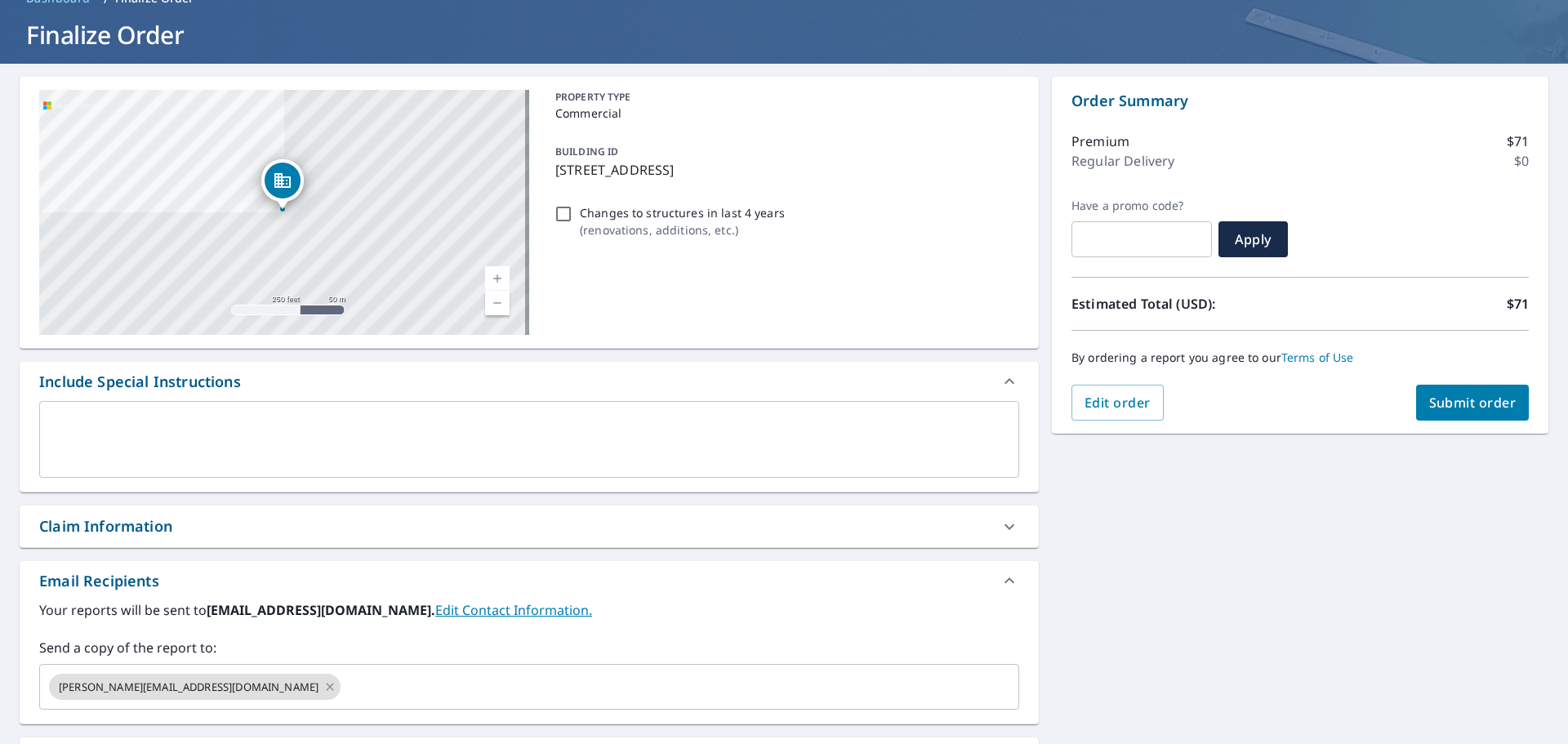
scroll to position [0, 0]
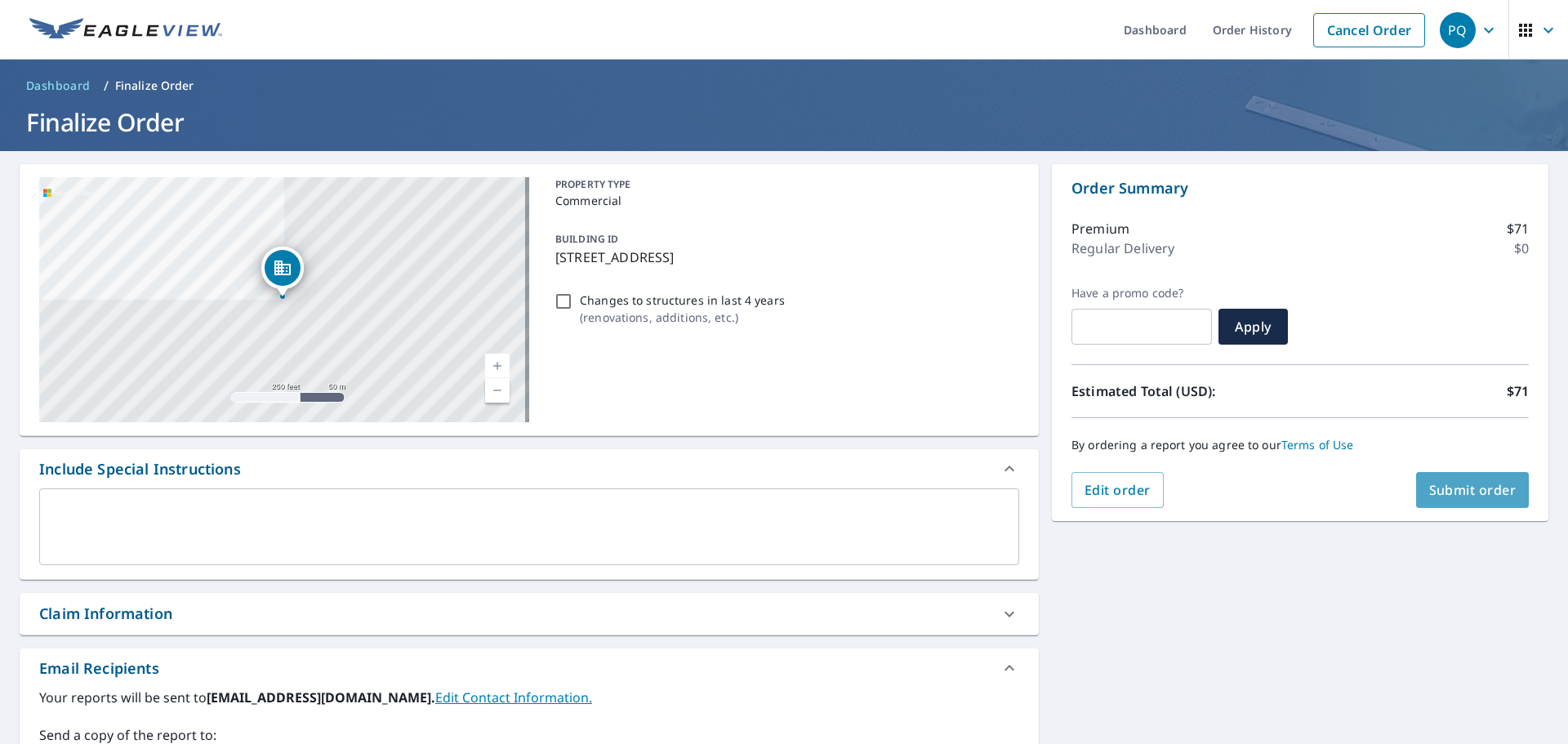
click at [1454, 494] on span "Submit order" at bounding box center [1473, 490] width 87 height 18
checkbox input "true"
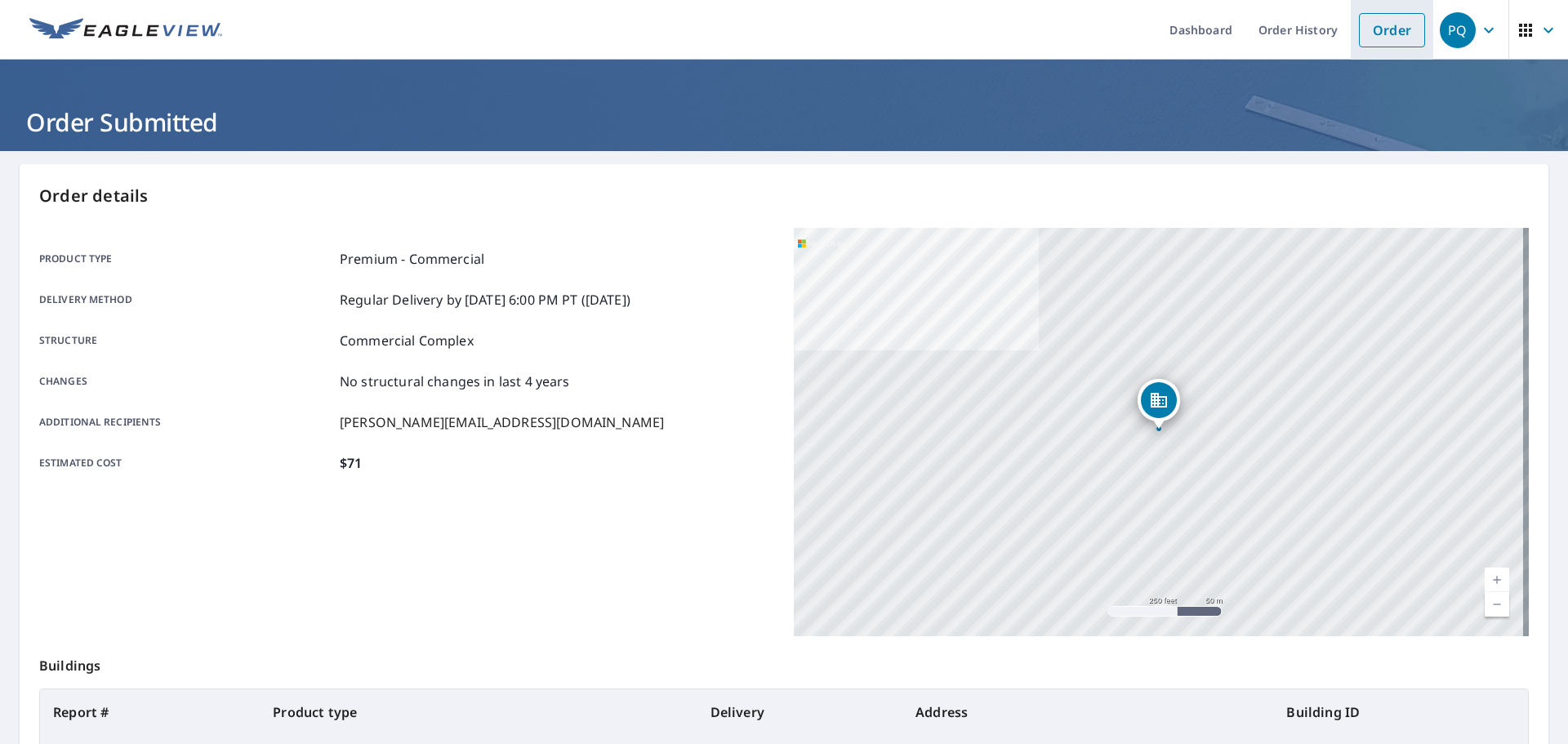
click at [1371, 39] on link "Order" at bounding box center [1392, 30] width 66 height 34
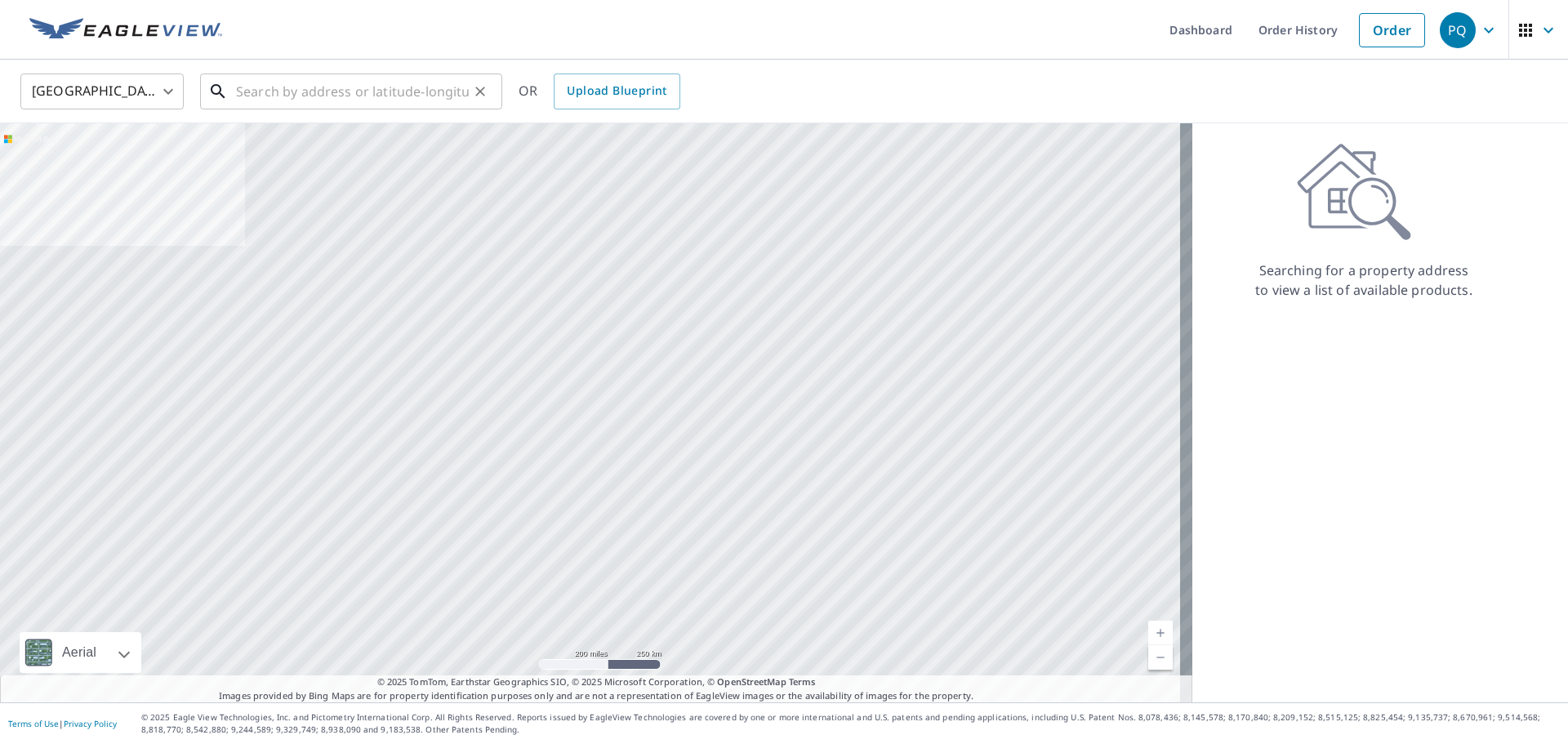
click at [311, 80] on input "text" at bounding box center [352, 91] width 233 height 46
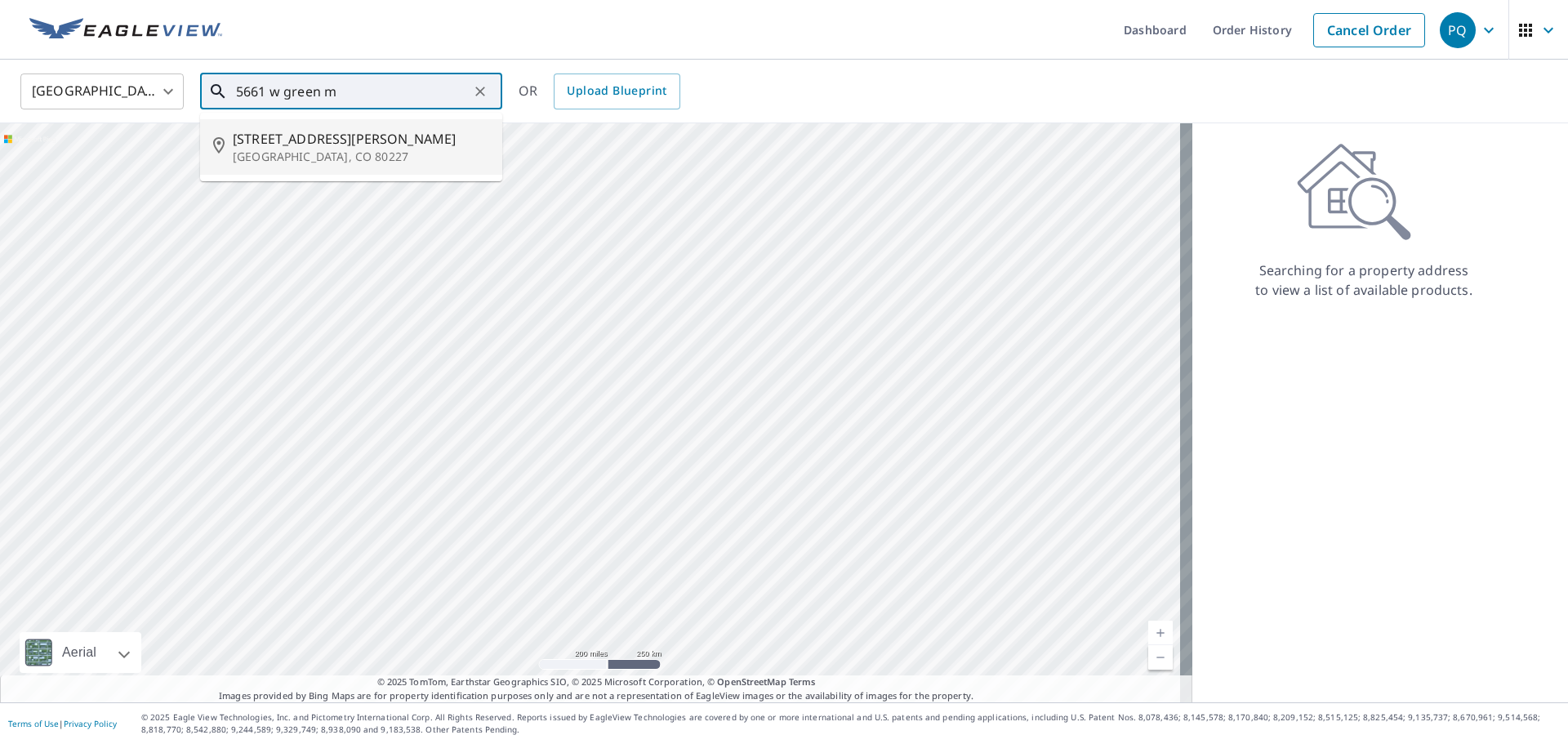
click at [351, 141] on span "[STREET_ADDRESS][PERSON_NAME]" at bounding box center [361, 139] width 256 height 20
type input "[STREET_ADDRESS][PERSON_NAME]"
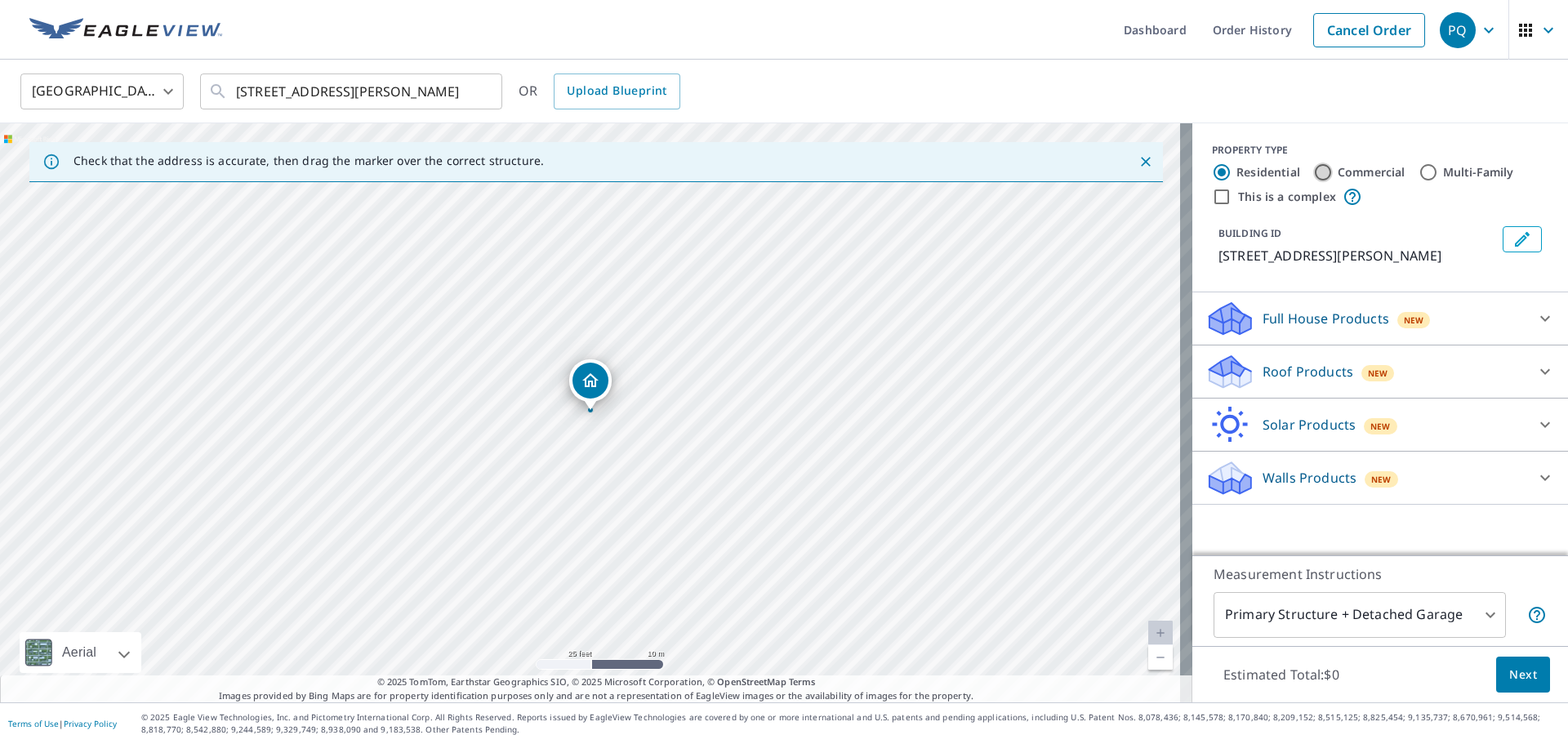
click at [1313, 170] on input "Commercial" at bounding box center [1323, 173] width 20 height 20
radio input "true"
type input "4"
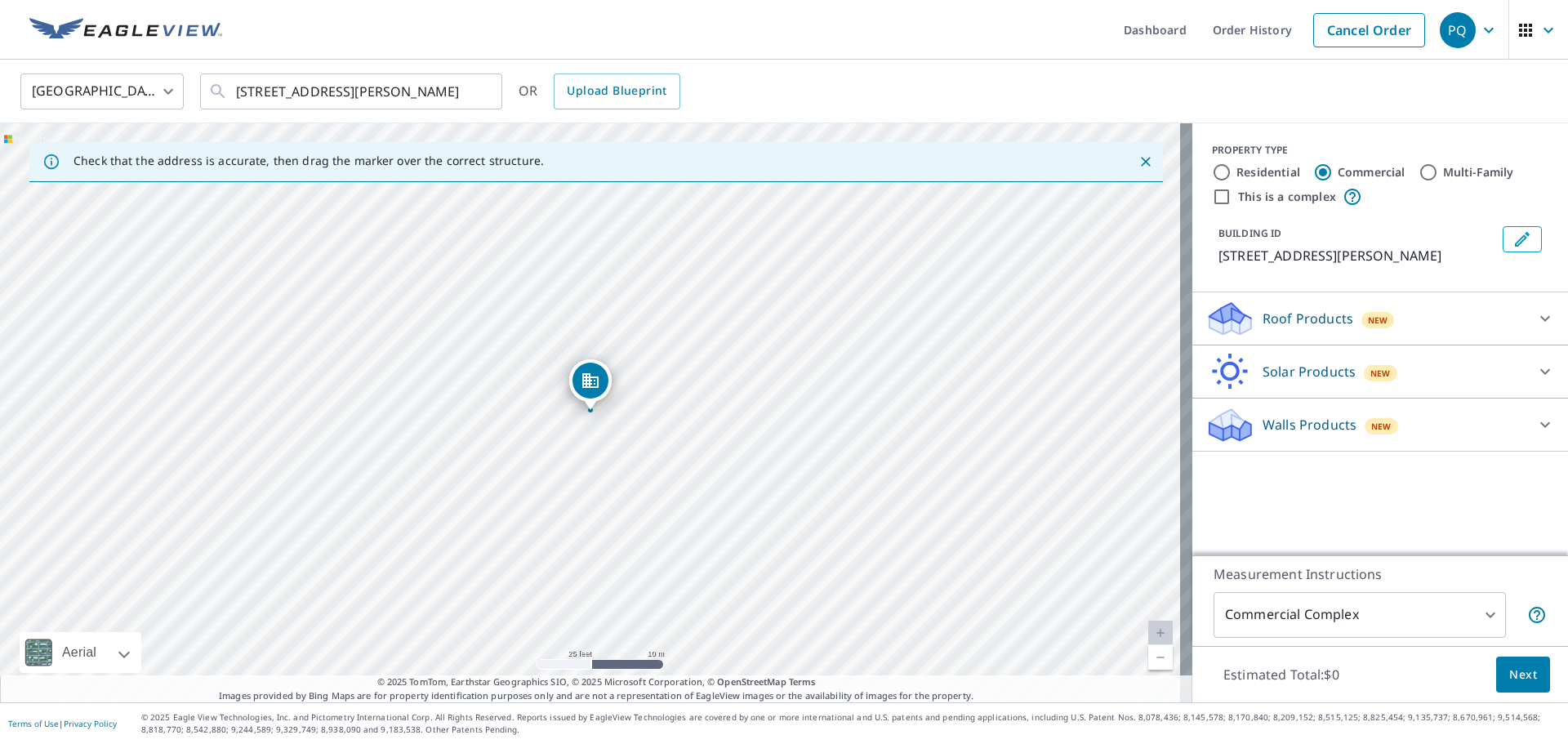
click at [1420, 338] on div "Roof Products New" at bounding box center [1366, 319] width 320 height 38
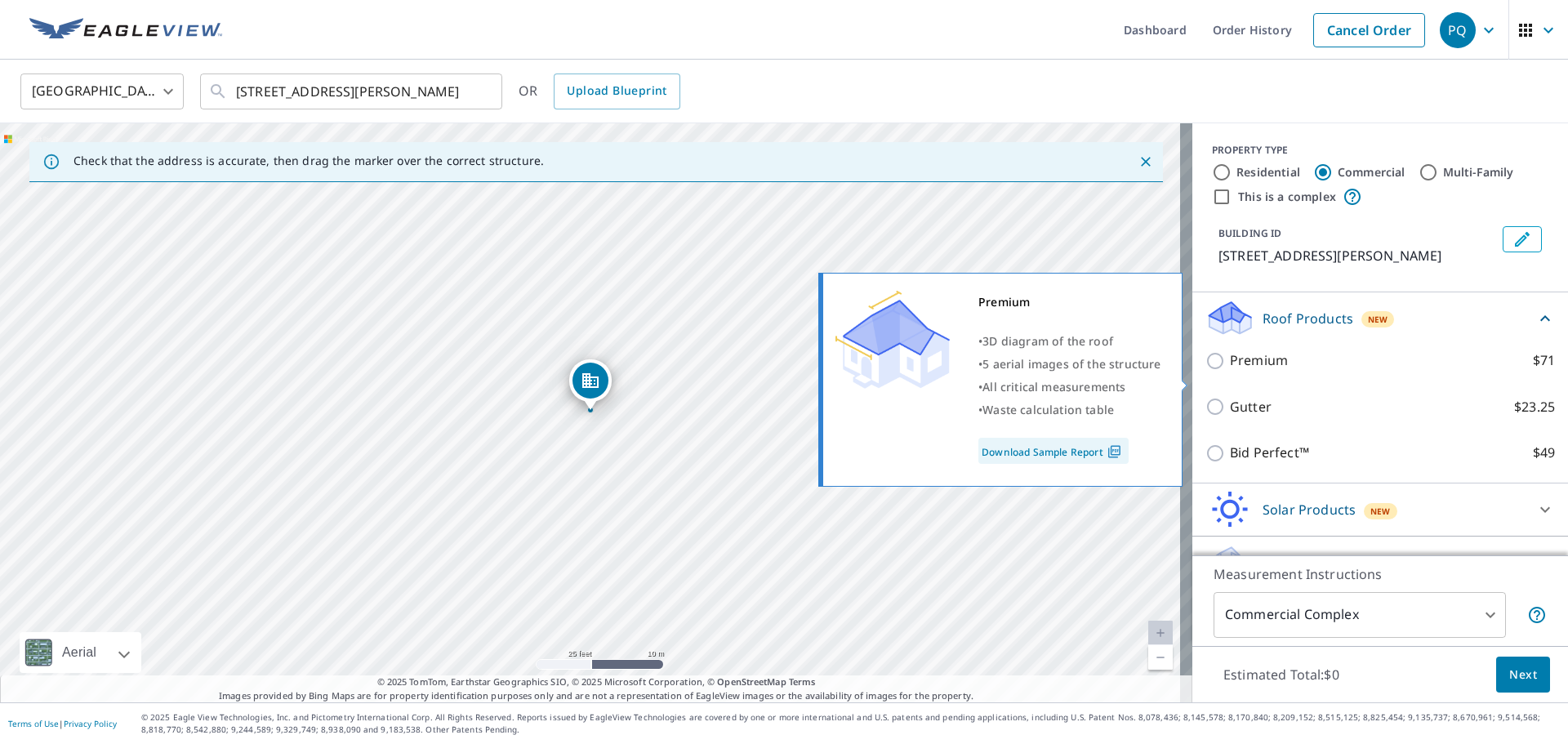
click at [1206, 371] on input "Premium $71" at bounding box center [1218, 362] width 25 height 20
checkbox input "true"
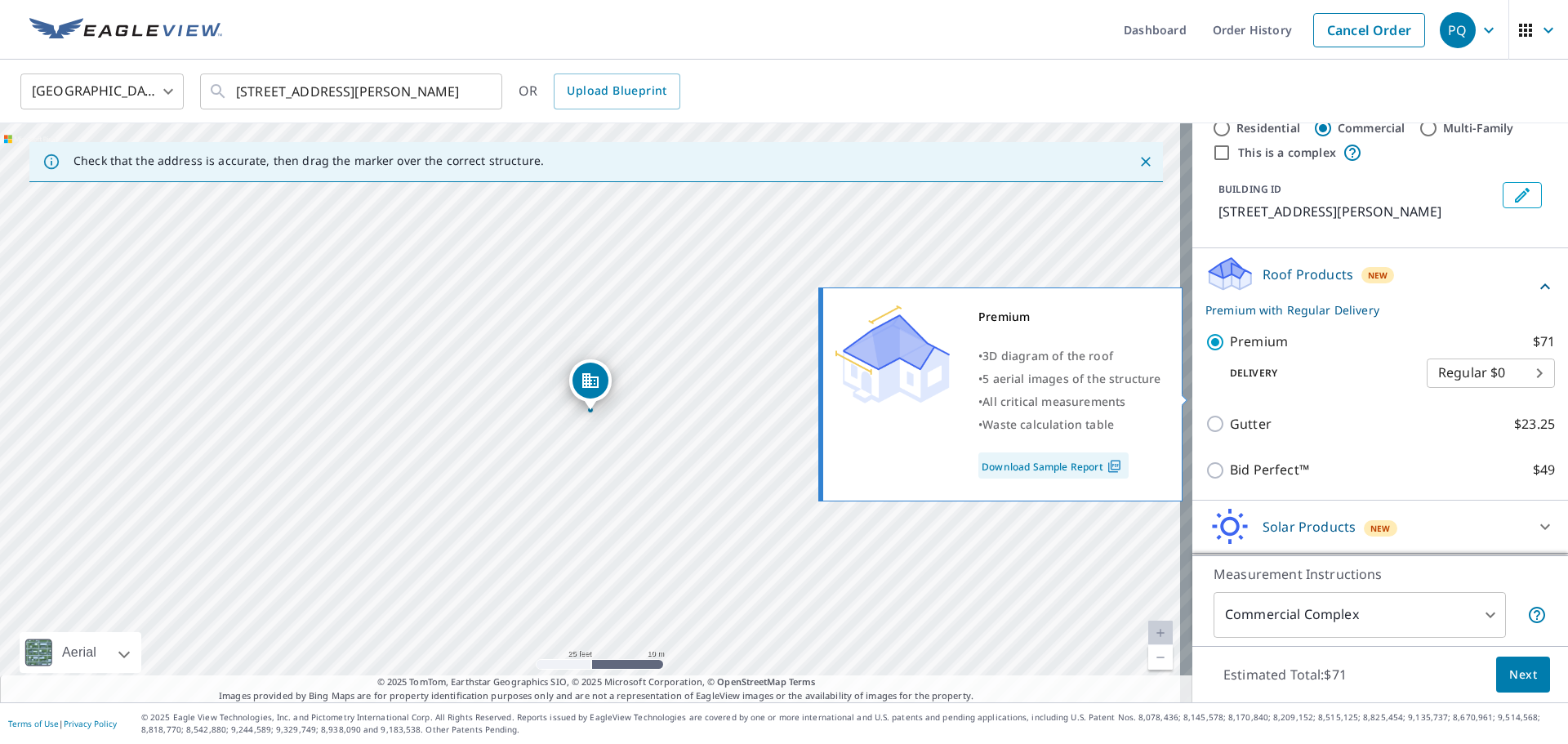
scroll to position [115, 0]
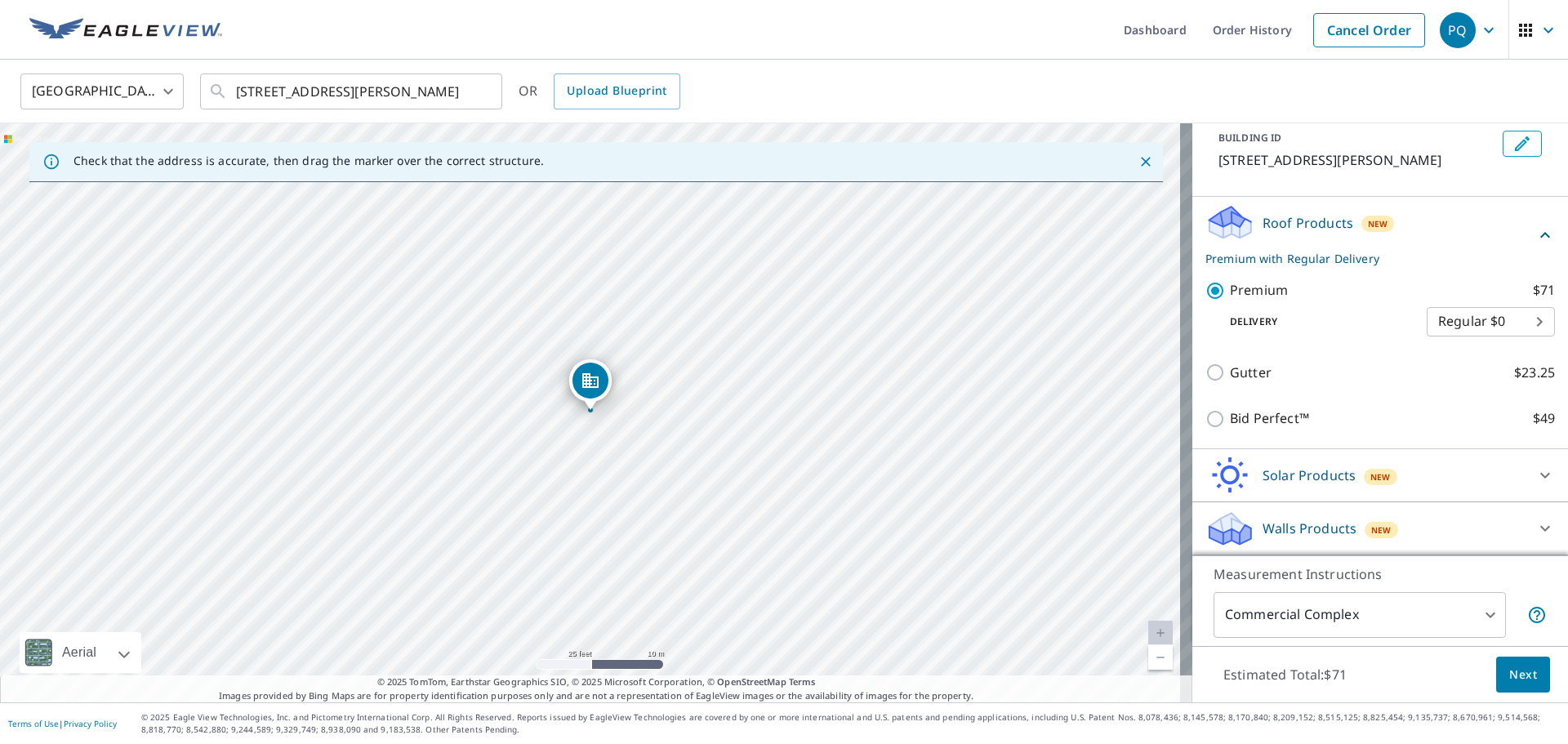
click at [1509, 676] on span "Next" at bounding box center [1522, 675] width 27 height 21
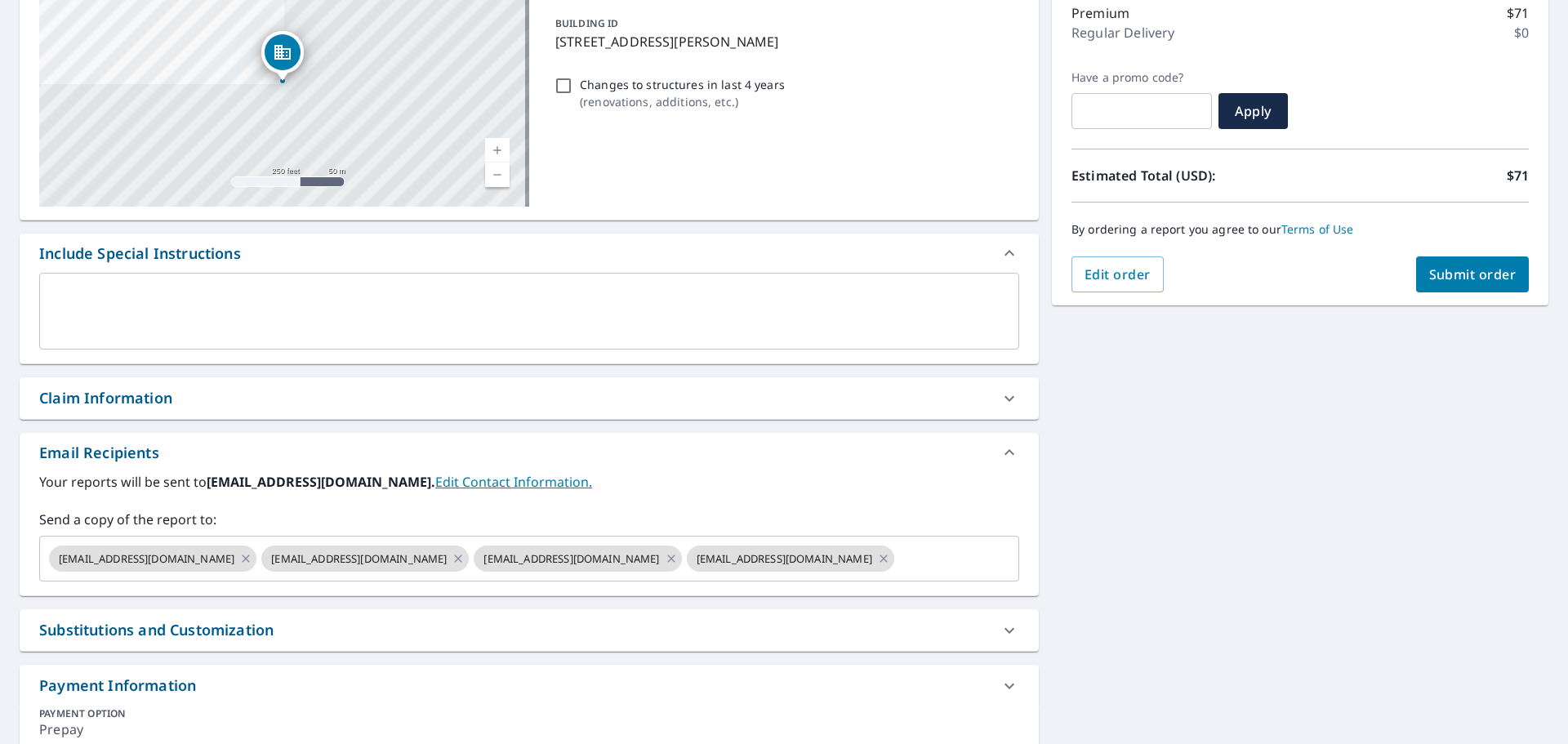
scroll to position [245, 0]
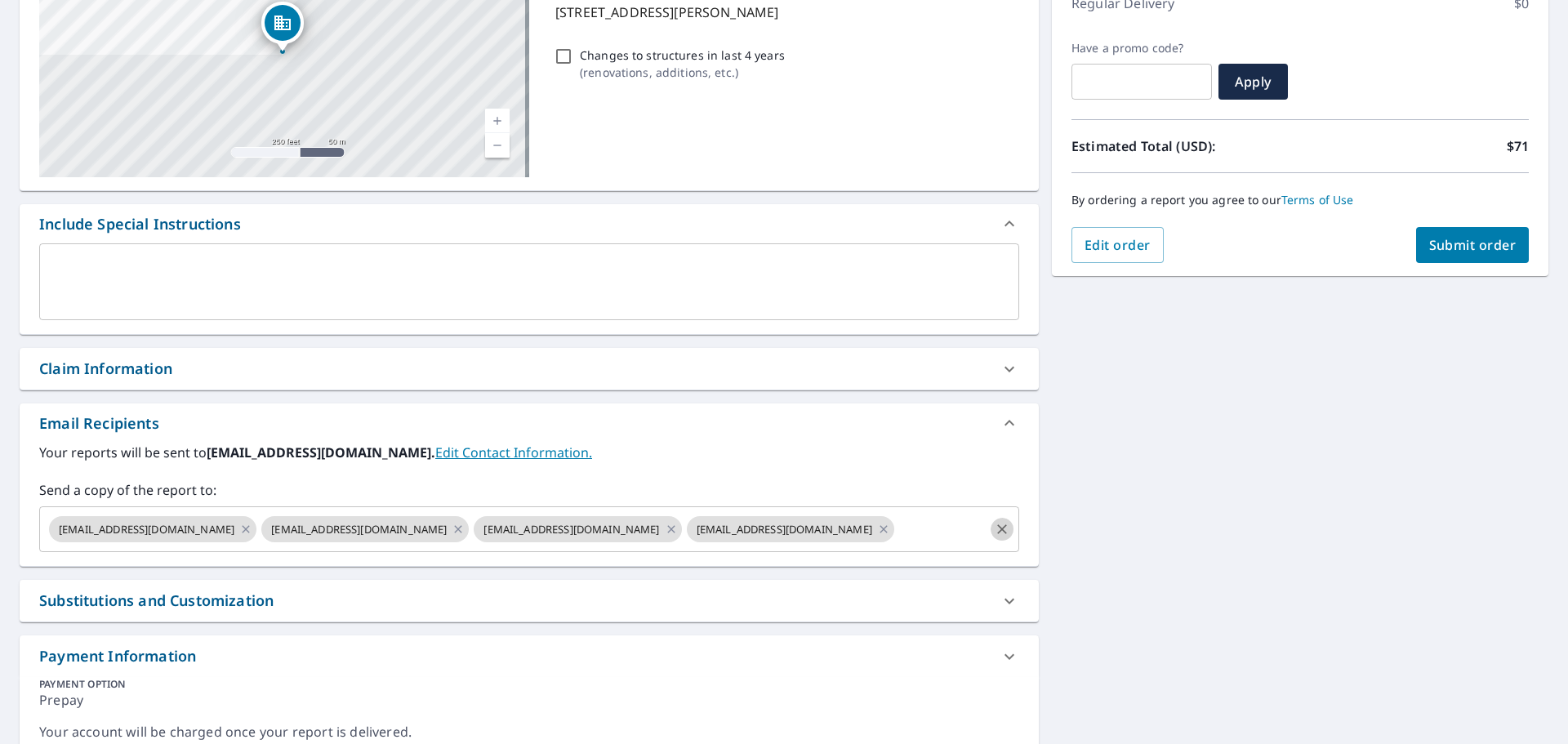
click at [994, 526] on icon "Clear" at bounding box center [1002, 529] width 17 height 17
checkbox input "true"
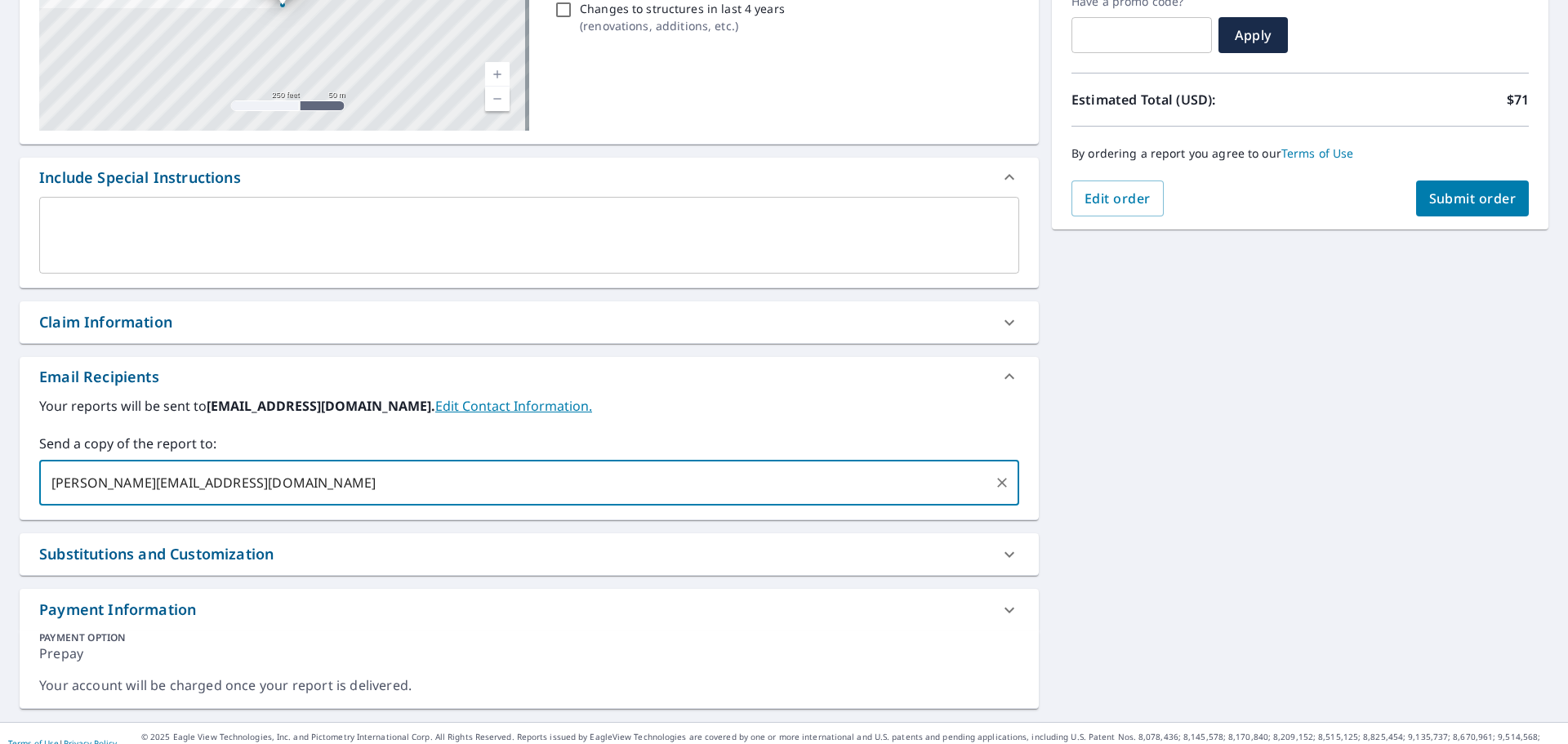
scroll to position [311, 0]
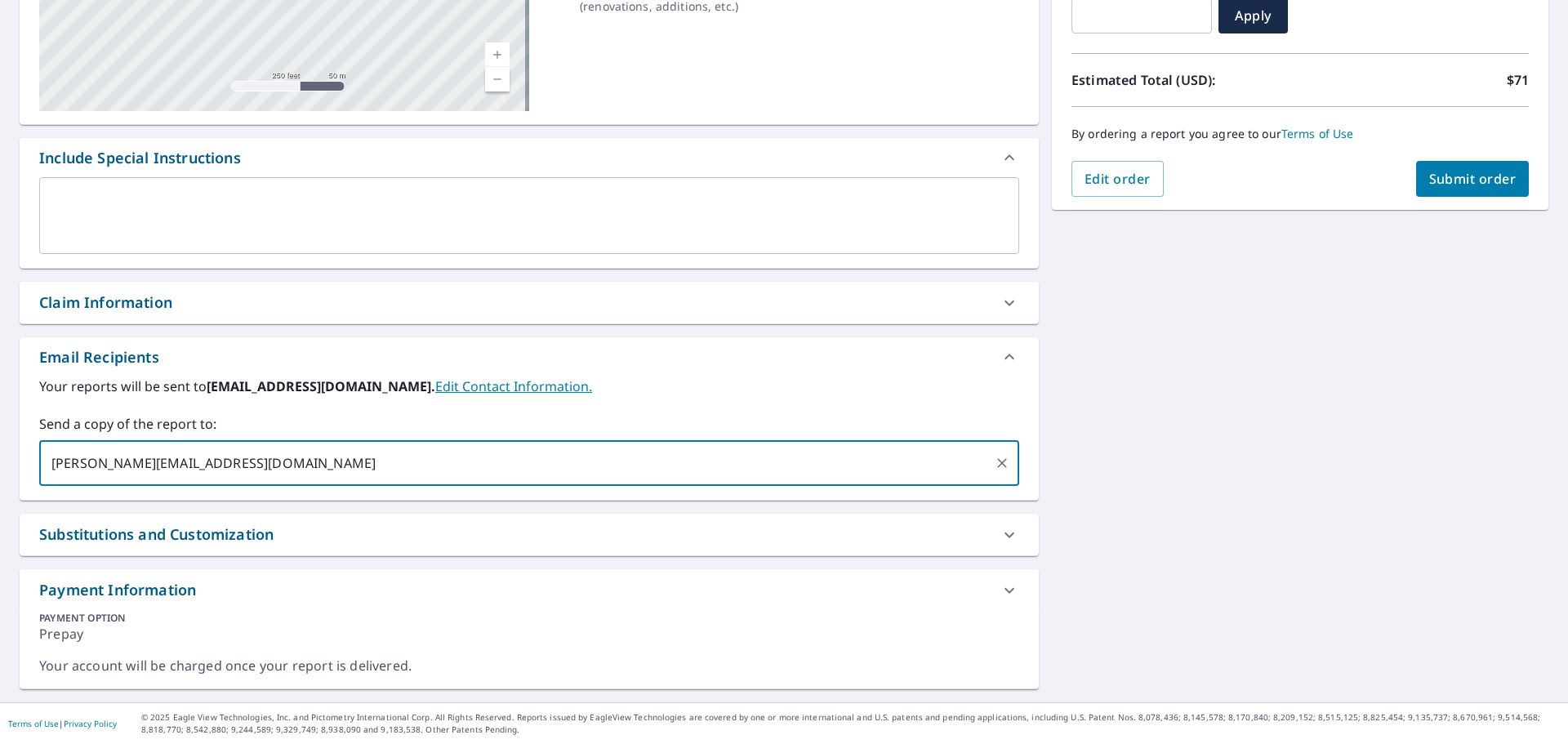
type input "[PERSON_NAME][EMAIL_ADDRESS][DOMAIN_NAME]"
click at [663, 396] on div "Your reports will be sent to [EMAIL_ADDRESS][DOMAIN_NAME]. Edit Contact Informa…" at bounding box center [529, 431] width 980 height 109
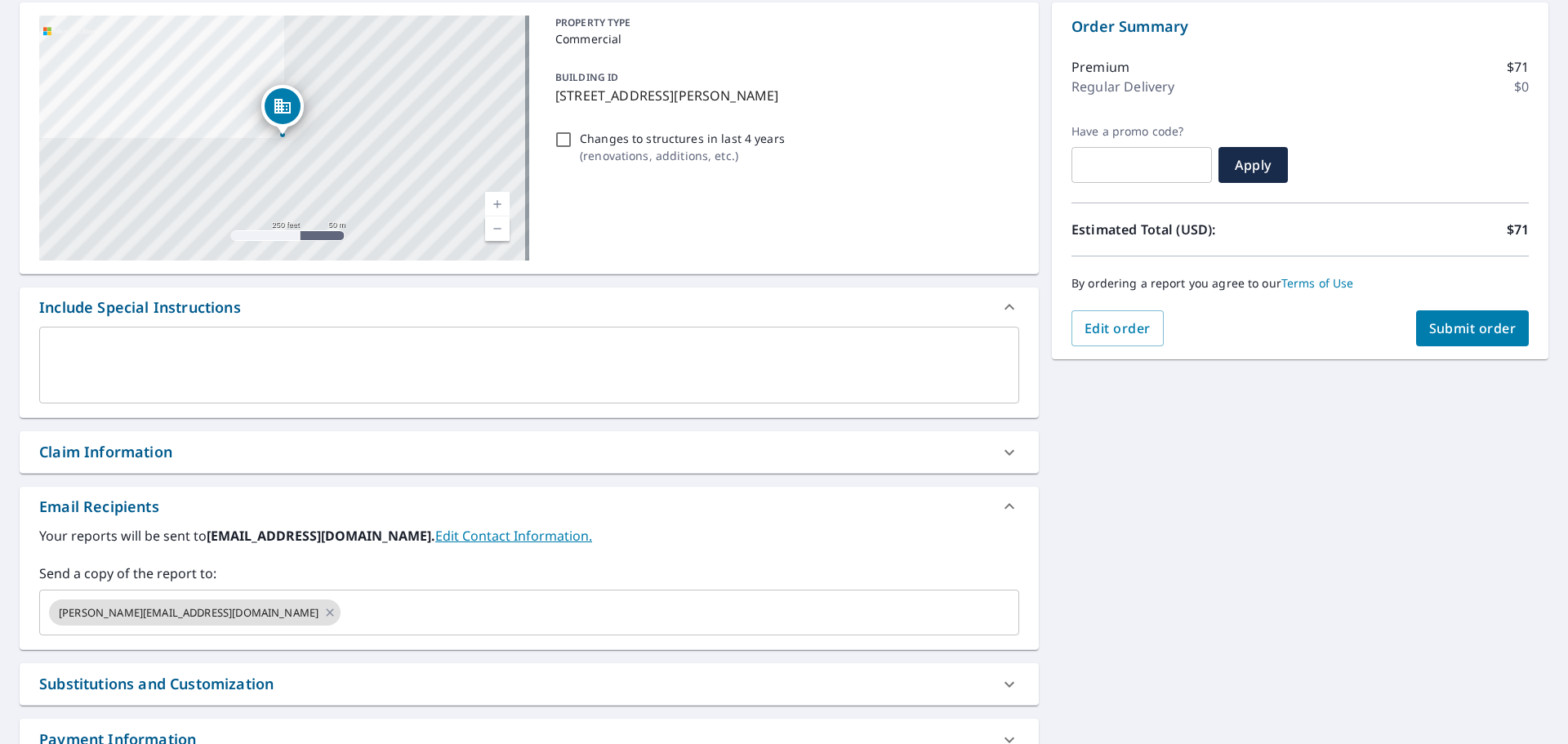
scroll to position [163, 0]
click at [1459, 327] on span "Submit order" at bounding box center [1473, 327] width 87 height 18
checkbox input "true"
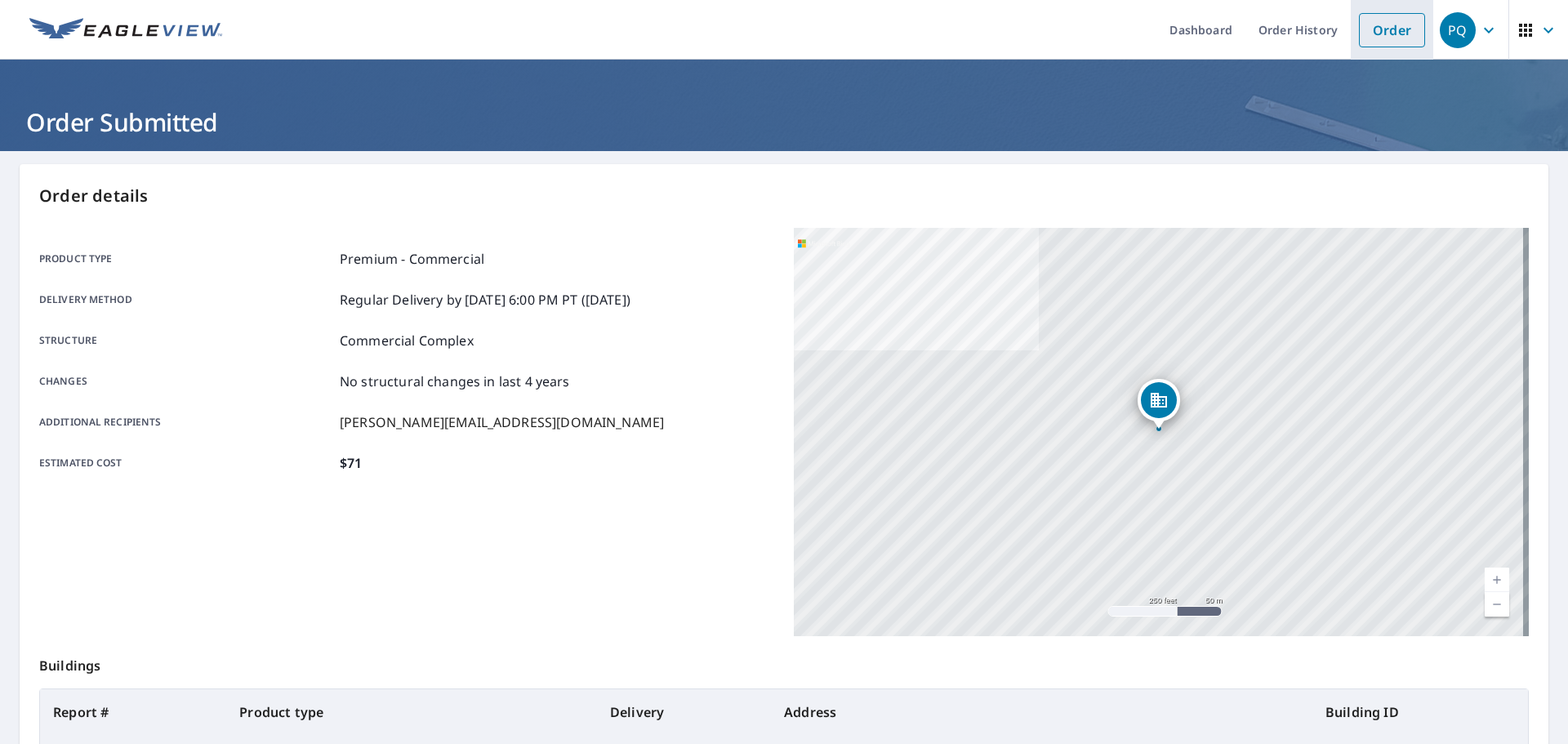
click at [1385, 36] on link "Order" at bounding box center [1392, 30] width 66 height 34
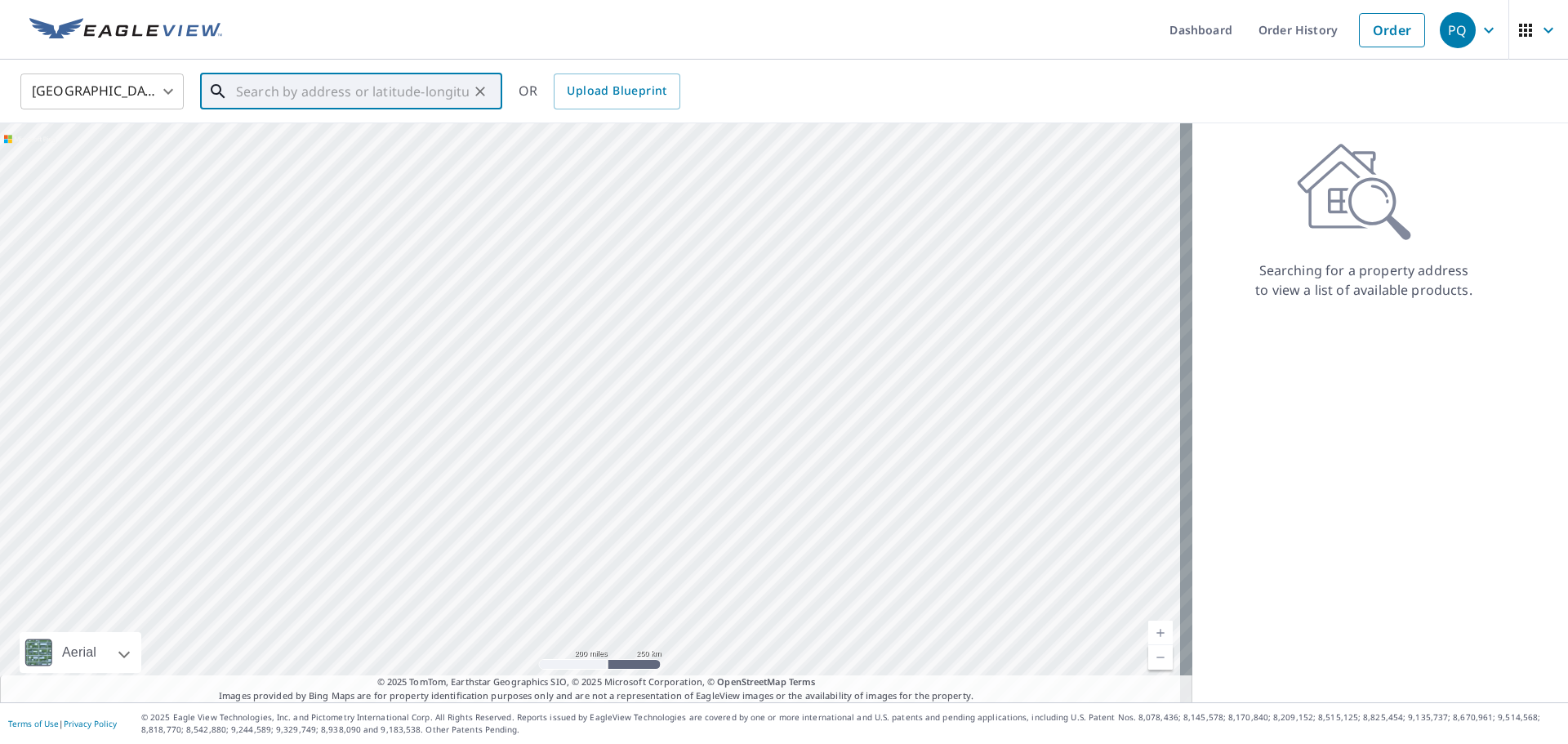
click at [330, 84] on input "text" at bounding box center [352, 91] width 233 height 46
click at [338, 168] on p "[US_STATE][GEOGRAPHIC_DATA]" at bounding box center [361, 177] width 256 height 17
type input "[STREET_ADDRESS][DATE][PERSON_NAME][US_STATE]"
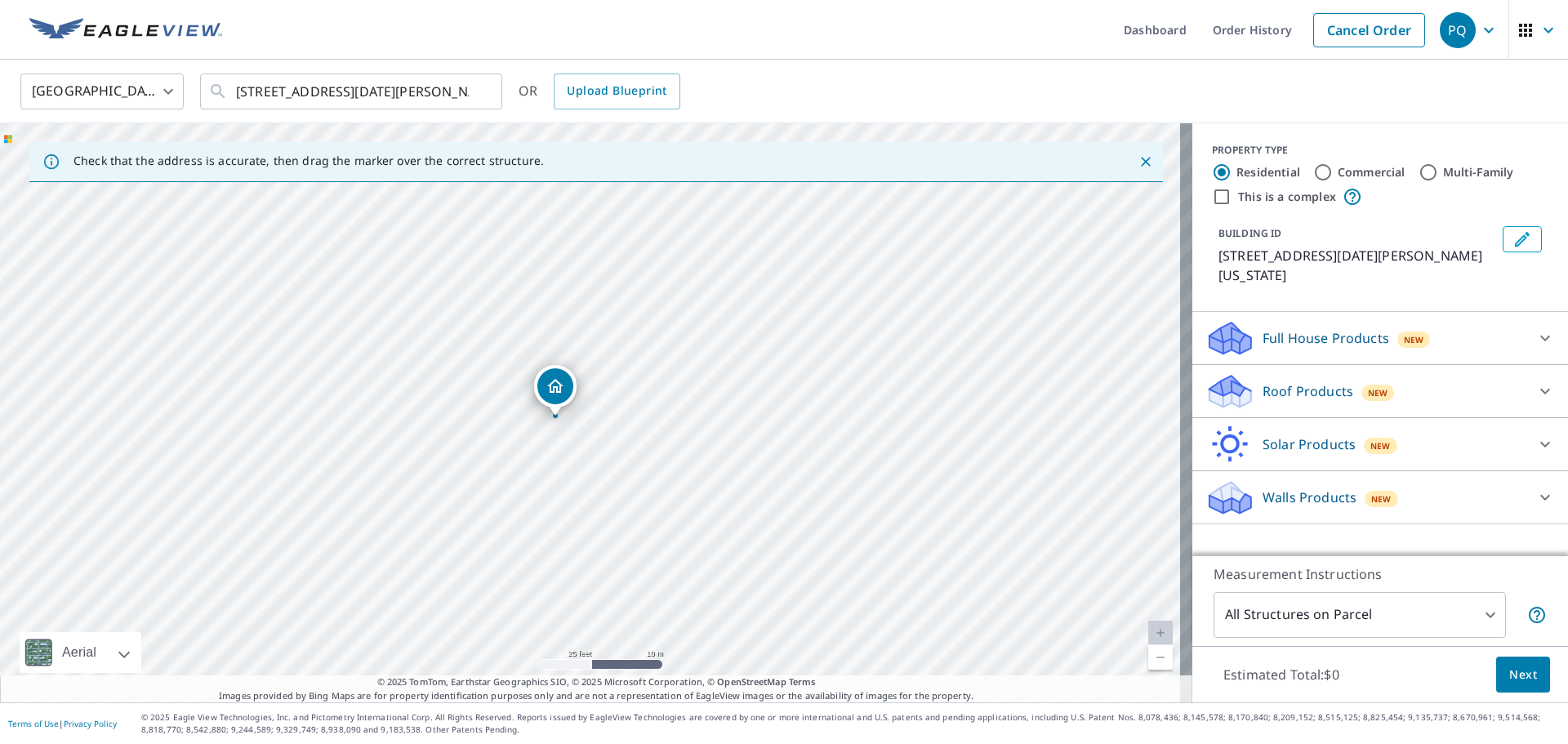
click at [1315, 174] on input "Commercial" at bounding box center [1323, 173] width 20 height 20
radio input "true"
type input "4"
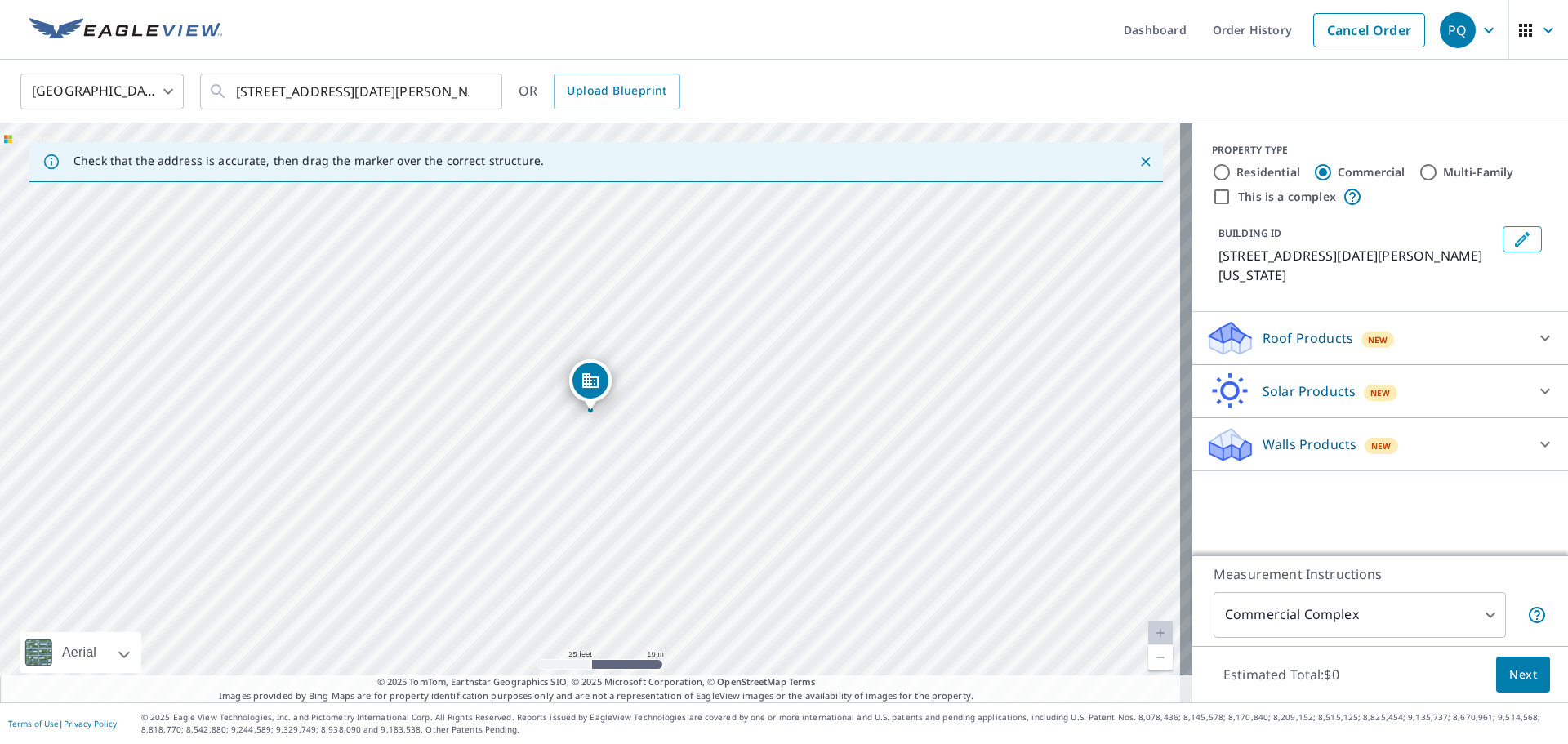
click at [1438, 332] on div "Roof Products New" at bounding box center [1366, 338] width 320 height 38
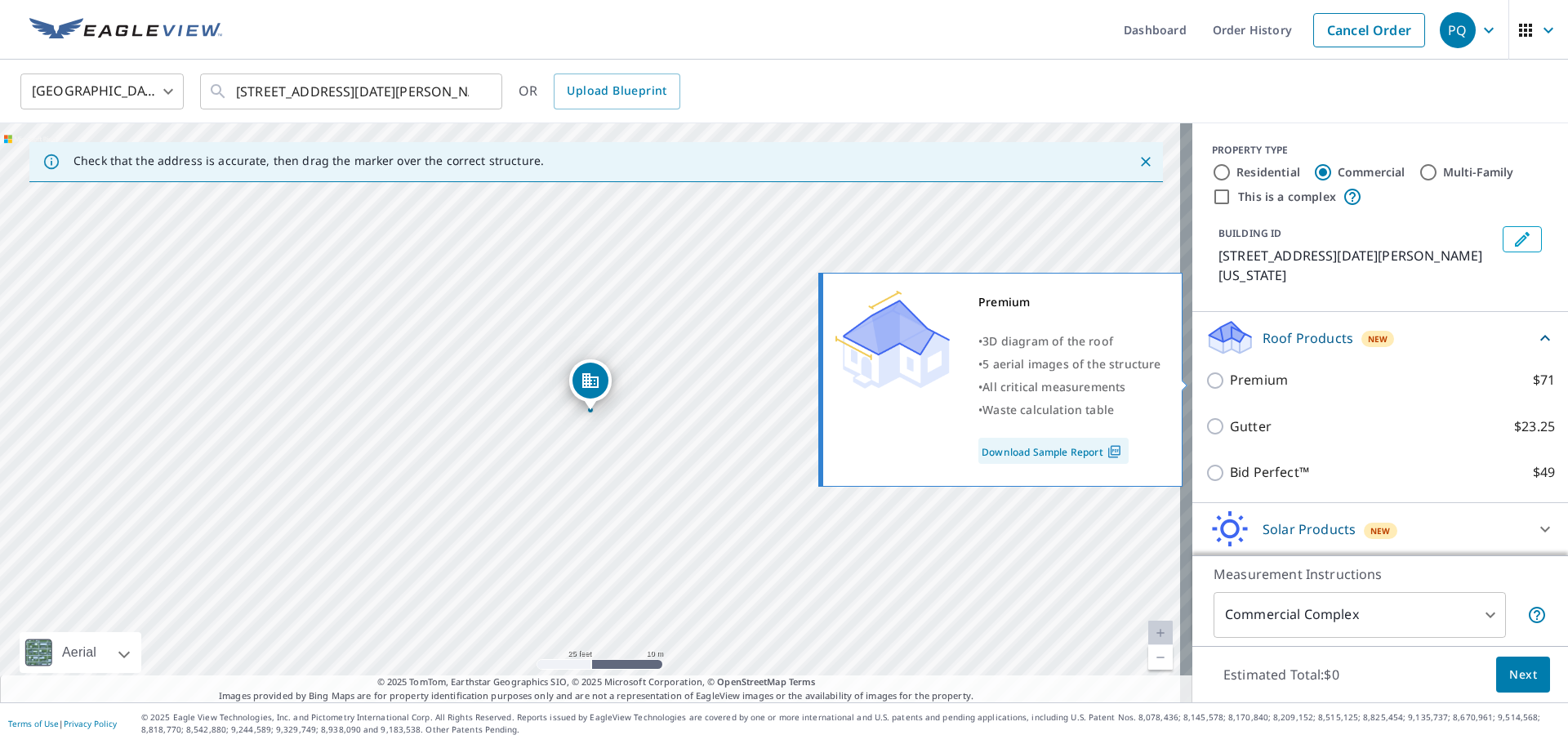
click at [1207, 380] on input "Premium $71" at bounding box center [1218, 381] width 25 height 20
checkbox input "true"
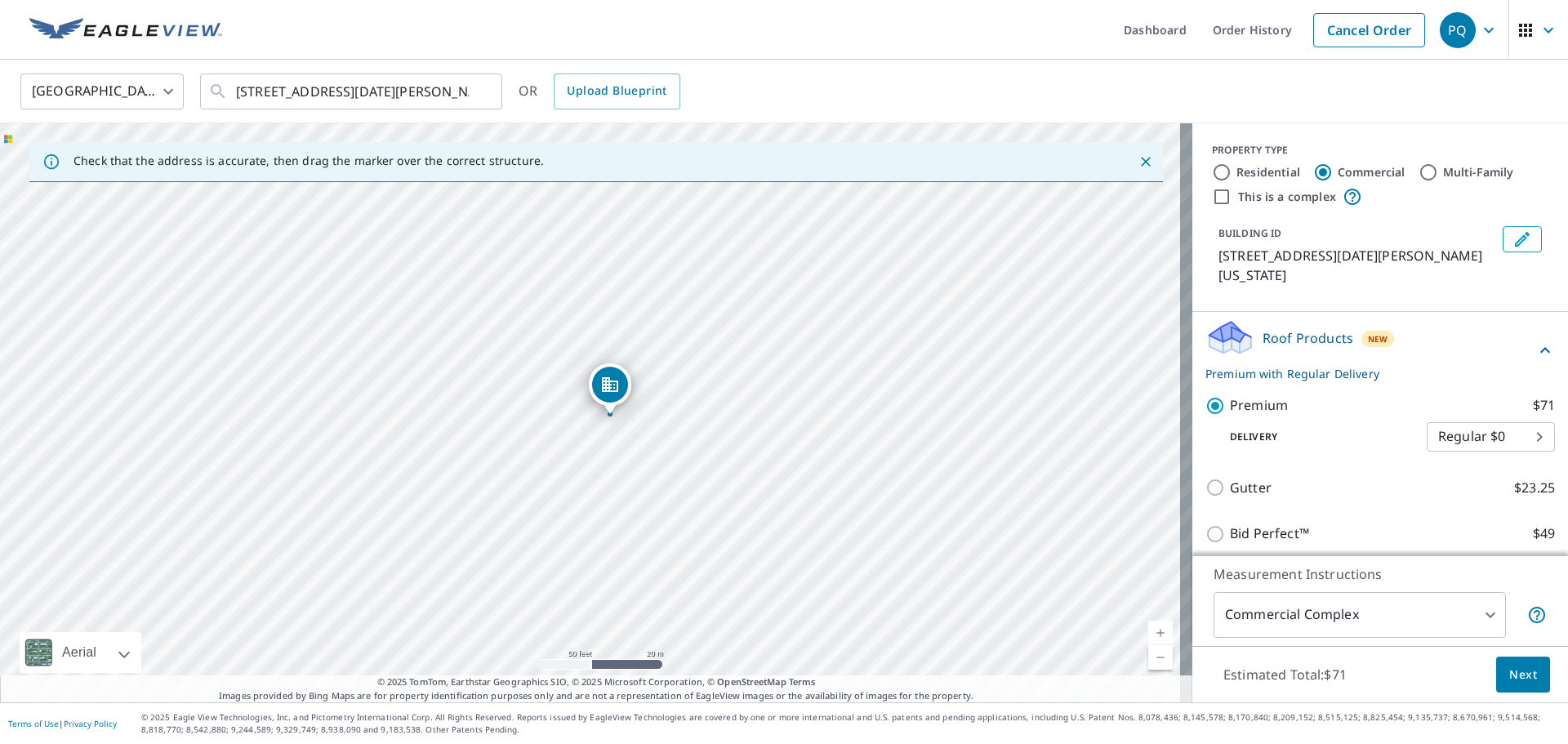
scroll to position [115, 0]
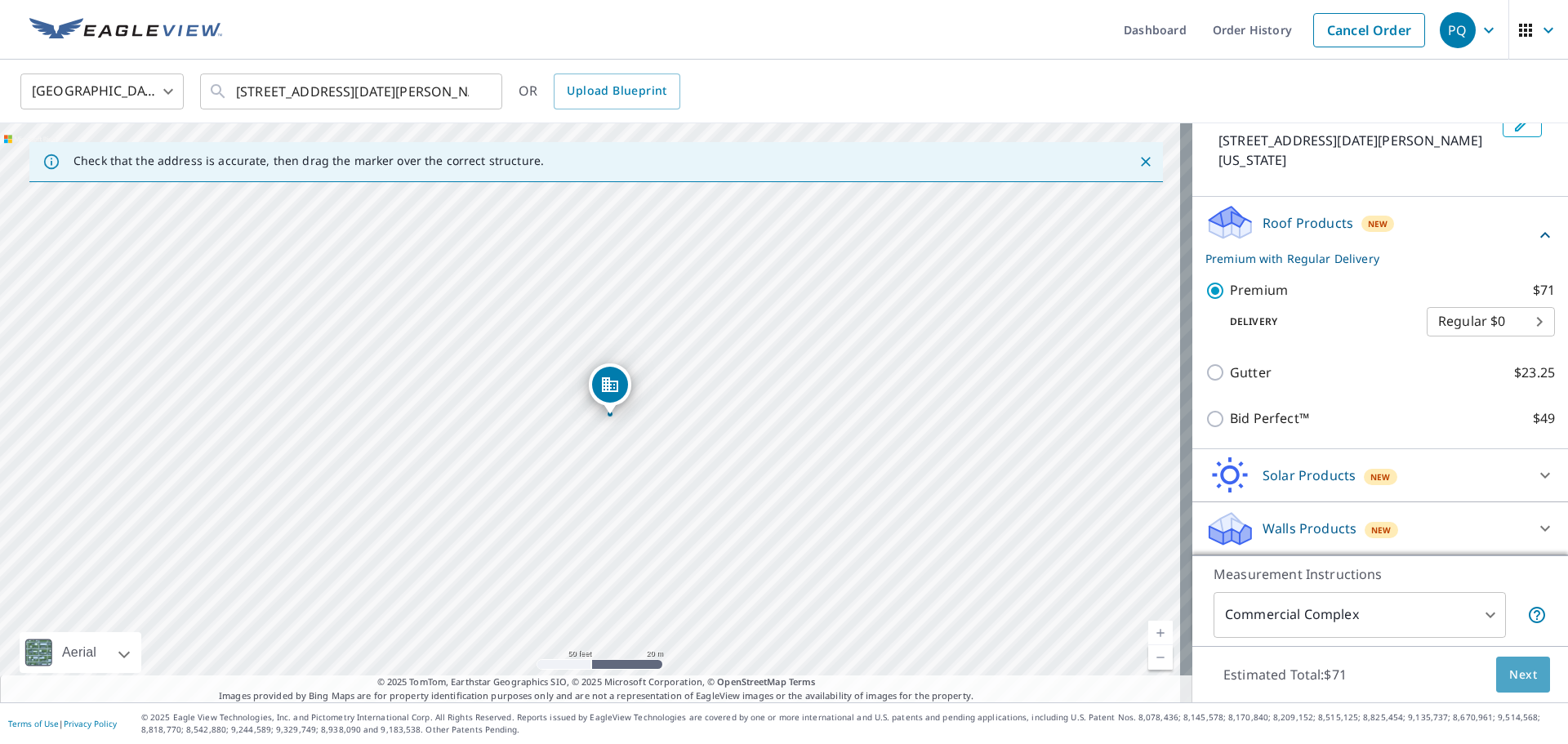
click at [1509, 673] on span "Next" at bounding box center [1522, 675] width 27 height 21
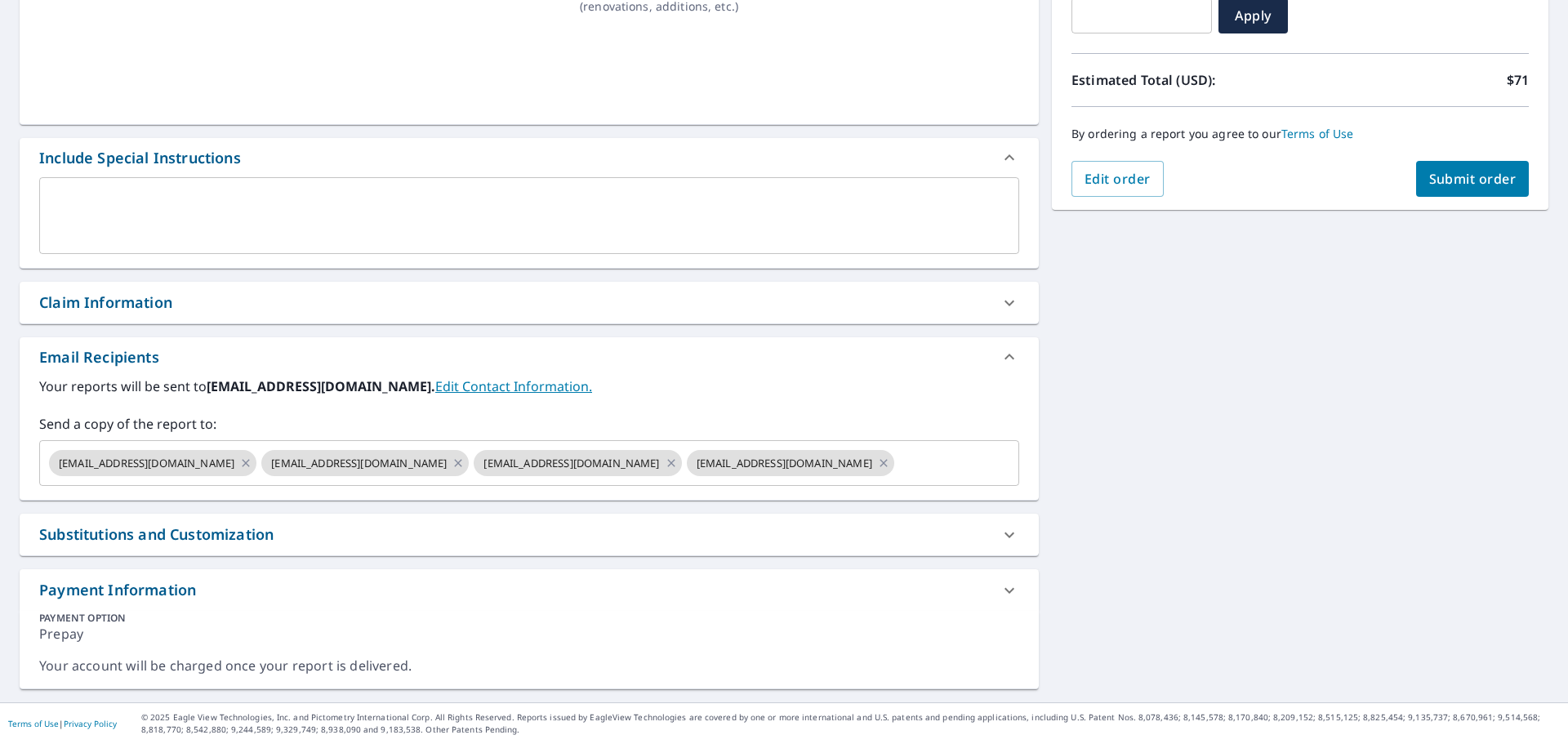
scroll to position [311, 0]
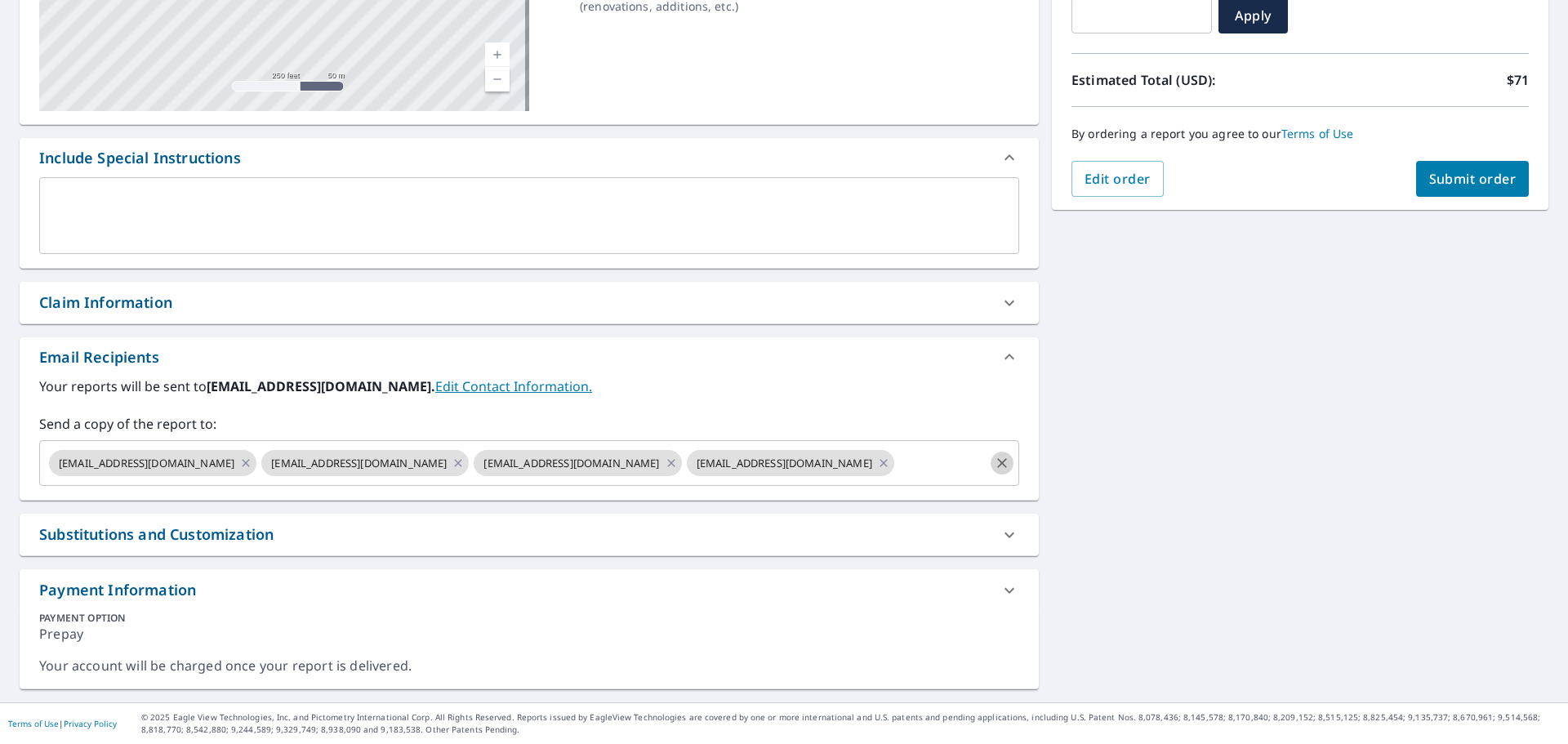
click at [998, 462] on icon "Clear" at bounding box center [1002, 464] width 10 height 10
checkbox input "true"
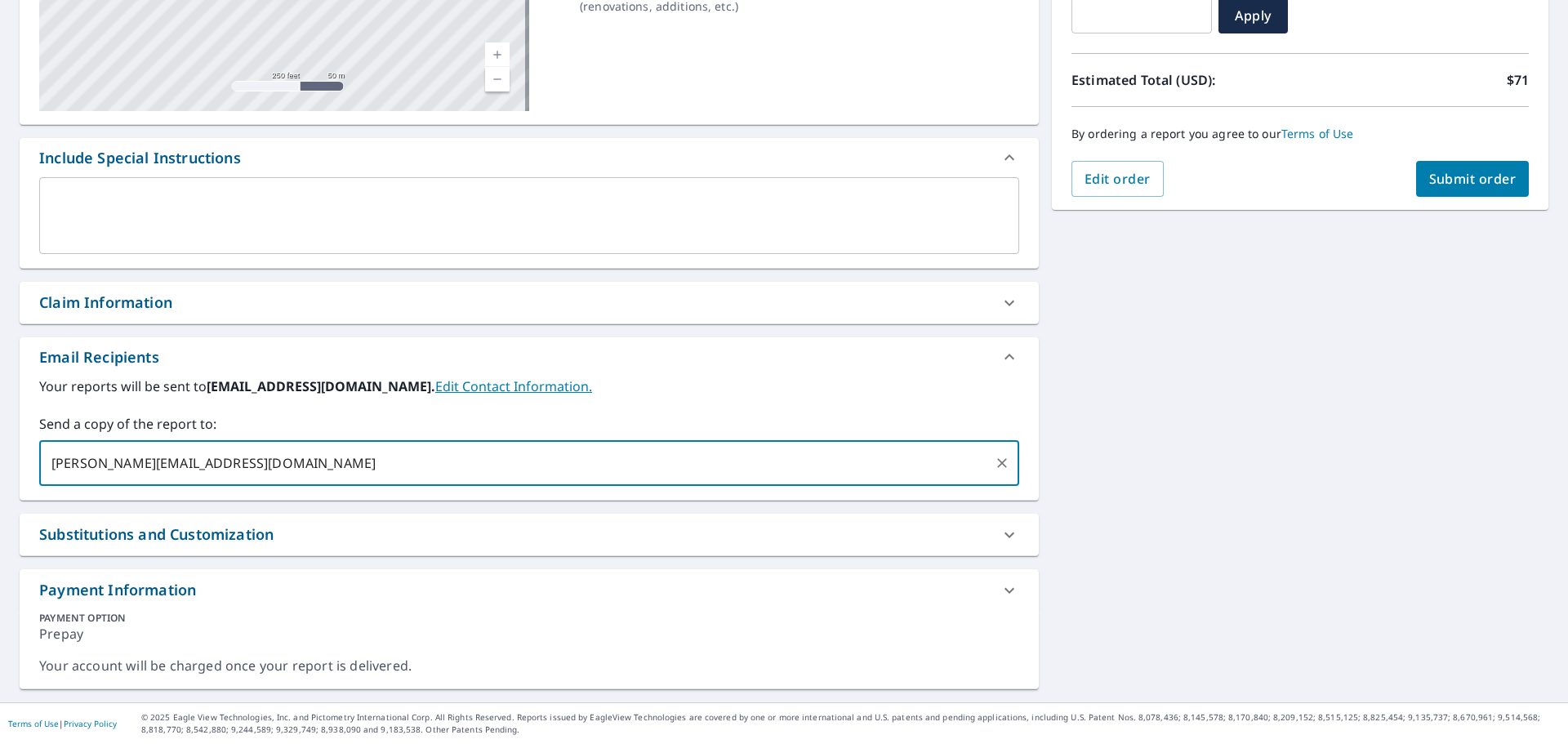
type input "[PERSON_NAME][EMAIL_ADDRESS][DOMAIN_NAME]"
click at [1137, 490] on div "[STREET_ADDRESS][DATE][PERSON_NAME][US_STATE] Aerial Road A standard road map A…" at bounding box center [784, 271] width 1568 height 863
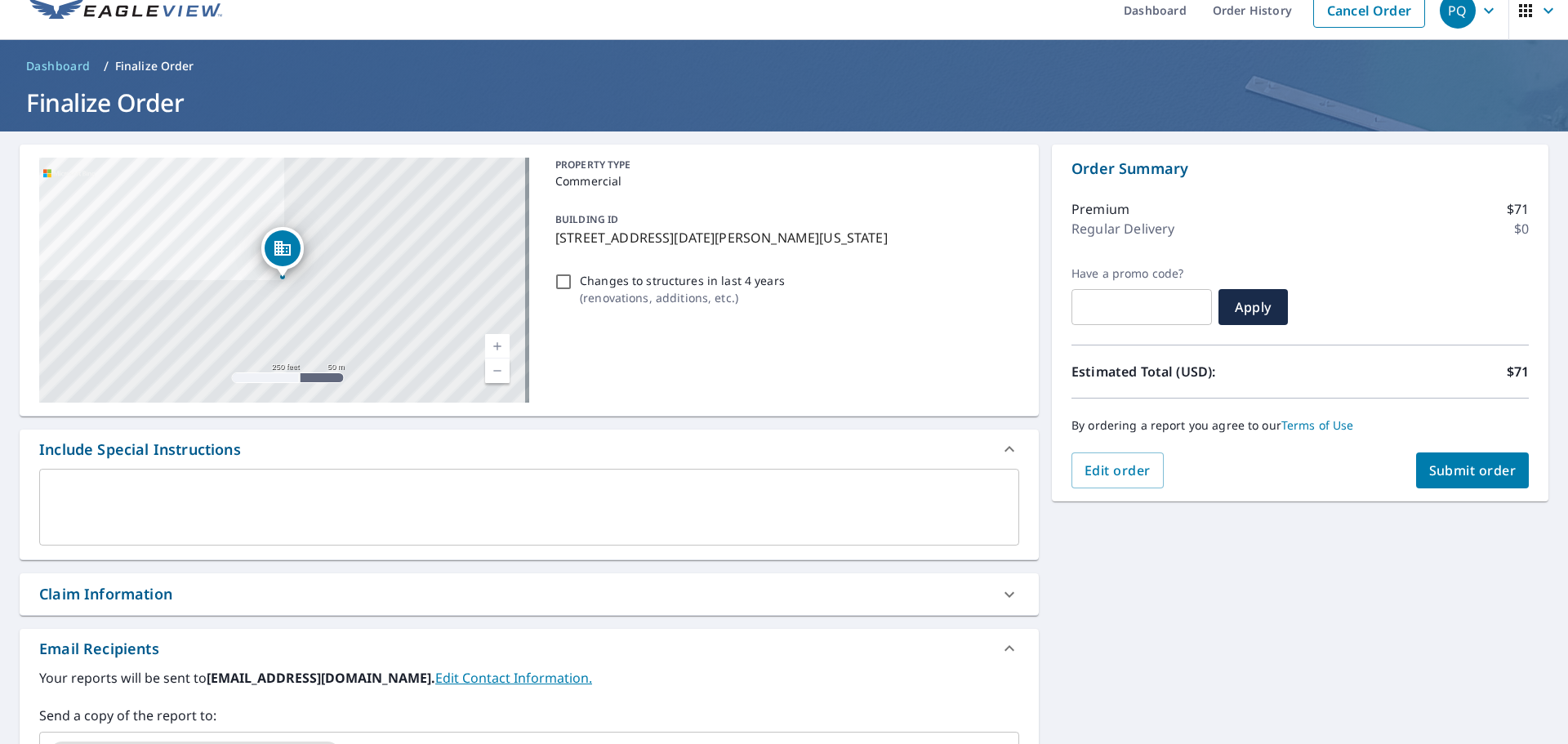
scroll to position [0, 0]
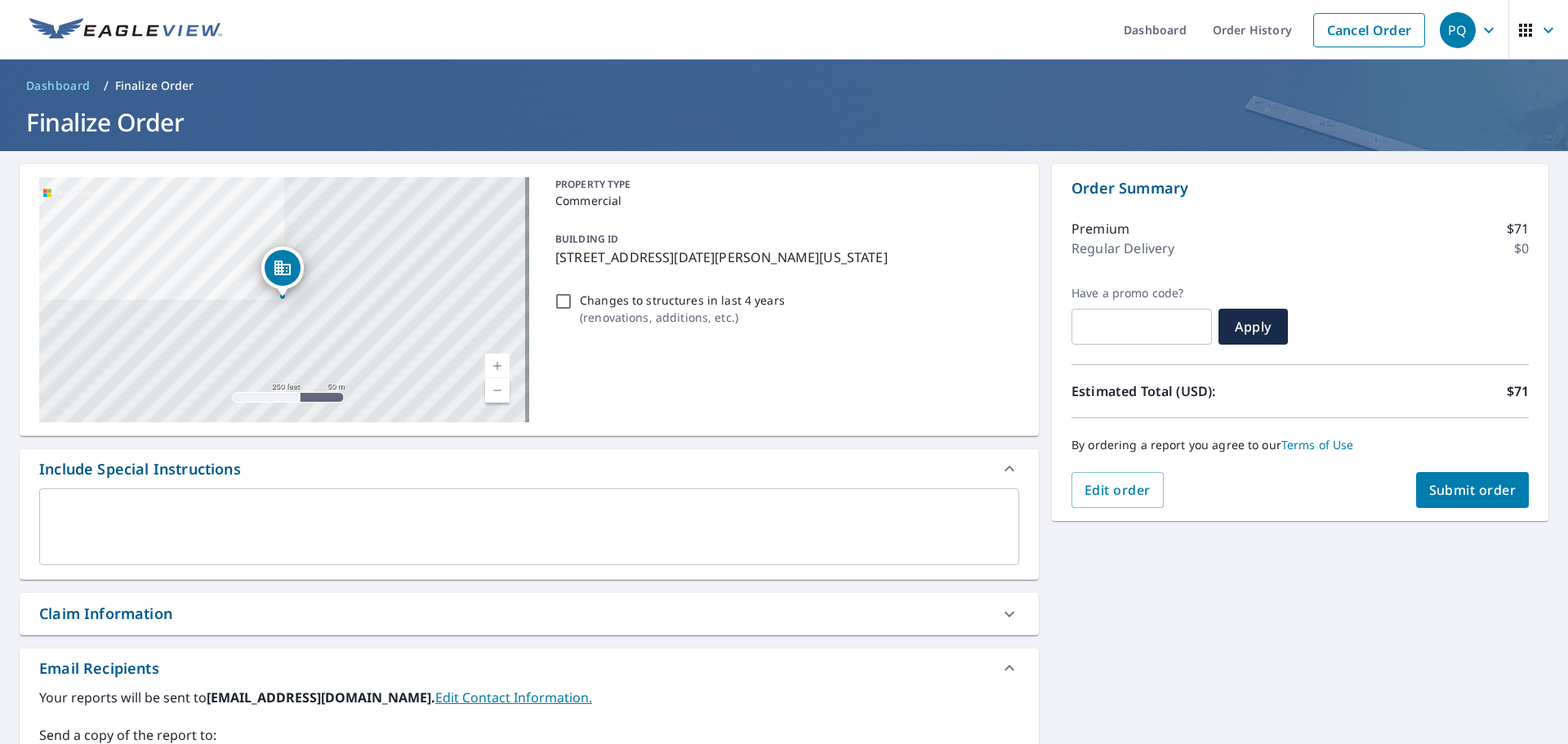
click at [1463, 494] on span "Submit order" at bounding box center [1473, 490] width 87 height 18
checkbox input "true"
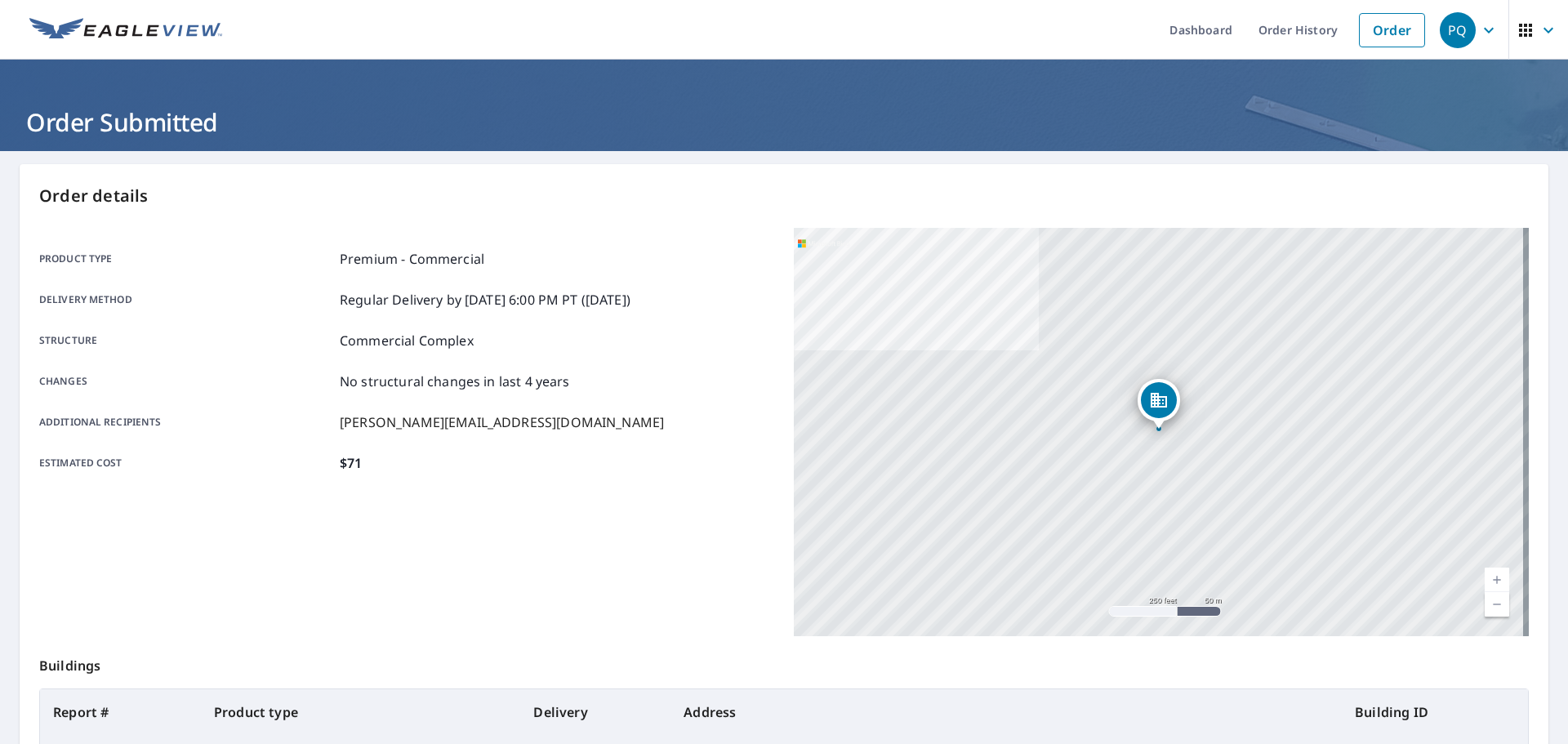
click at [1479, 32] on icon "button" at bounding box center [1489, 31] width 20 height 20
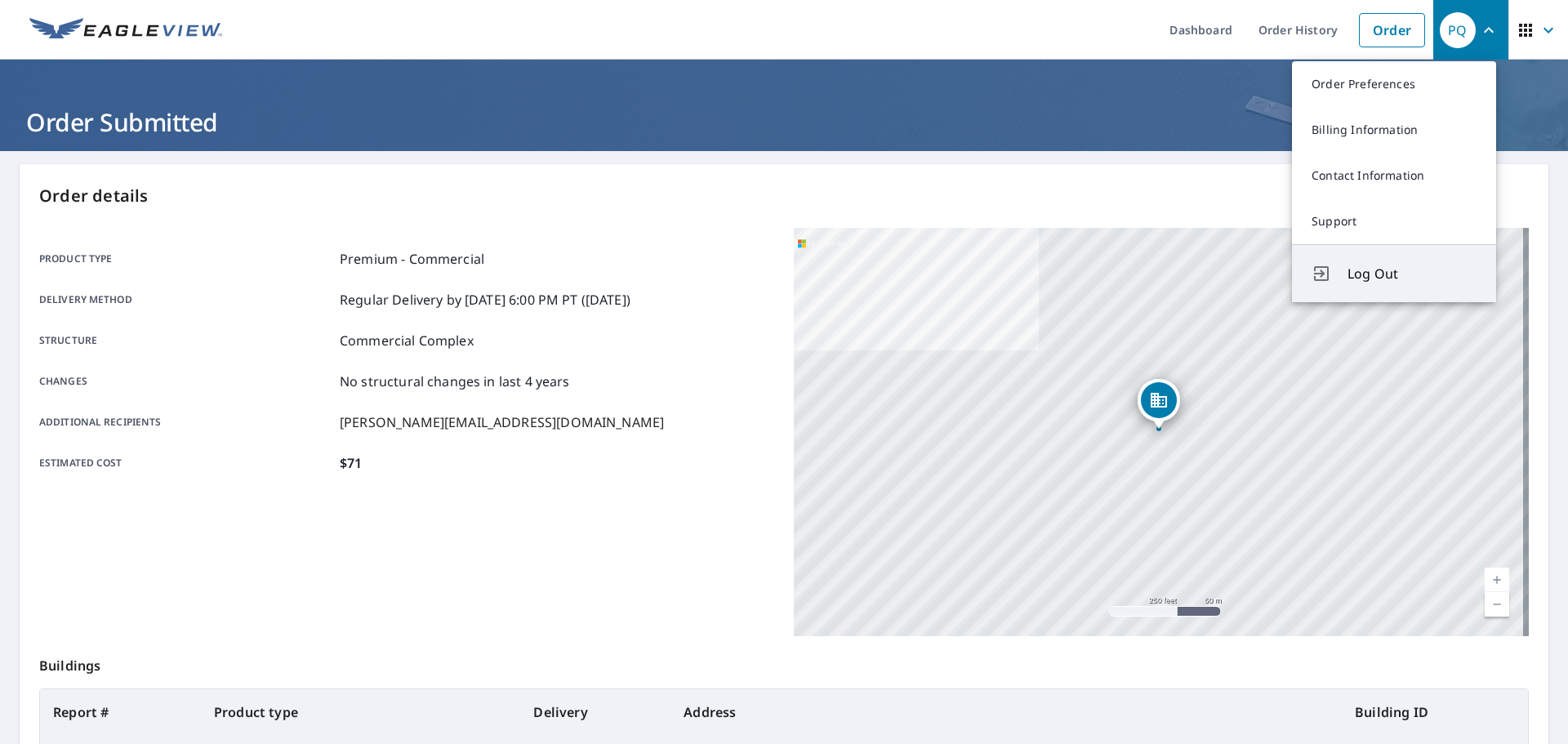
click at [1369, 277] on span "Log Out" at bounding box center [1412, 274] width 129 height 20
